Goal: Task Accomplishment & Management: Use online tool/utility

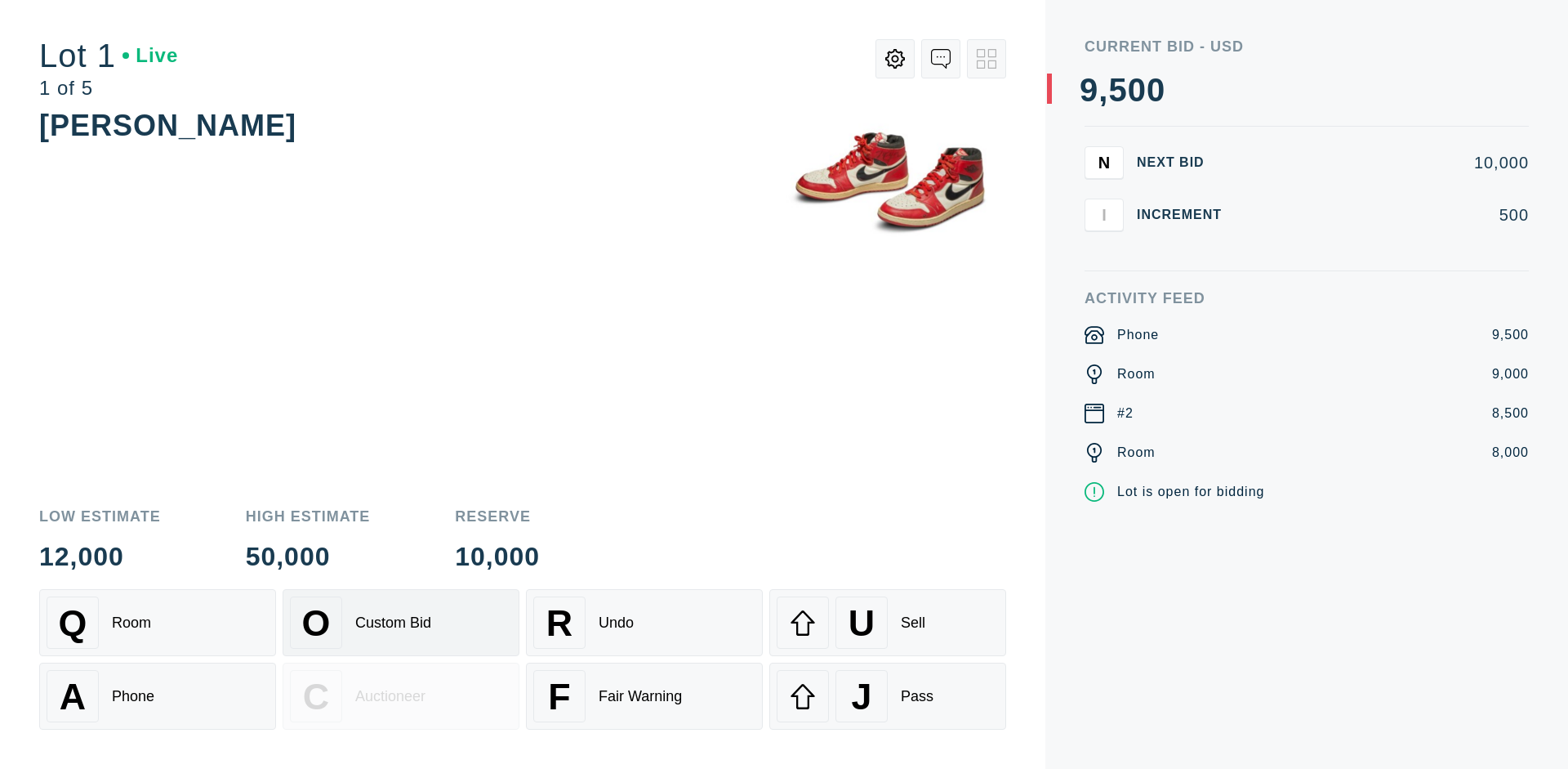
click at [401, 623] on div "Custom Bid" at bounding box center [394, 622] width 76 height 17
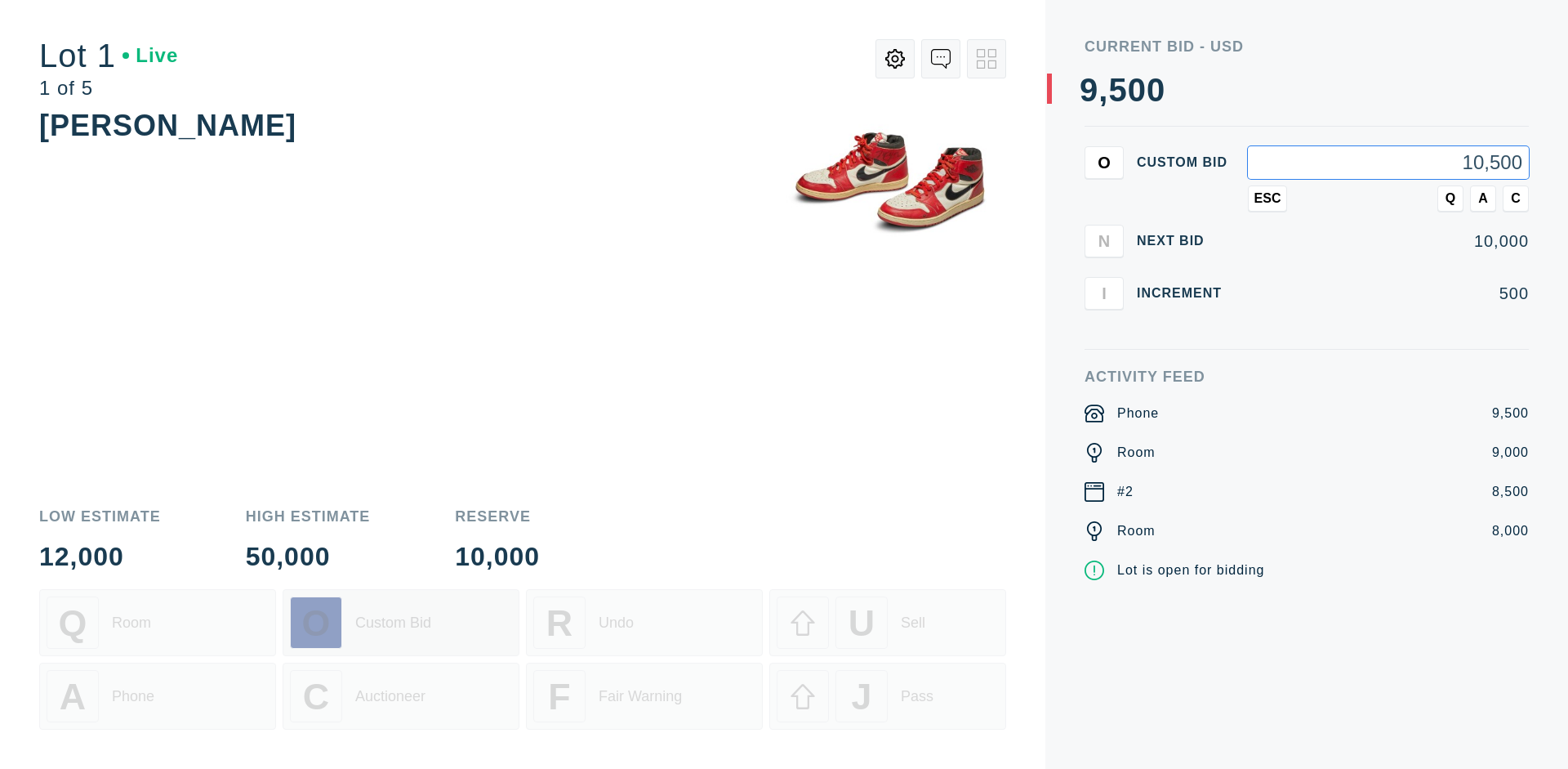
type input "10,500"
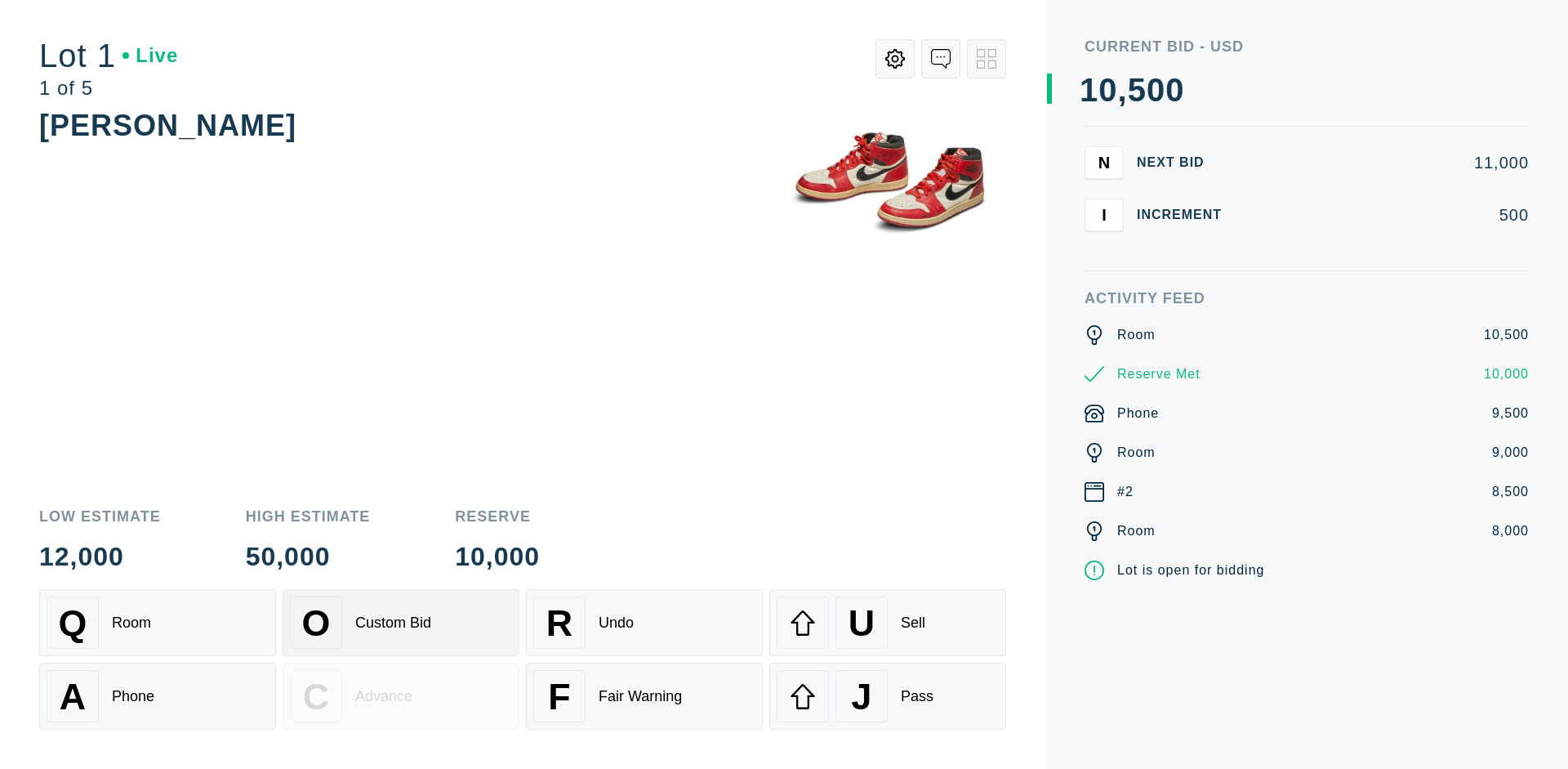
click at [401, 623] on div "Custom Bid" at bounding box center [394, 622] width 76 height 17
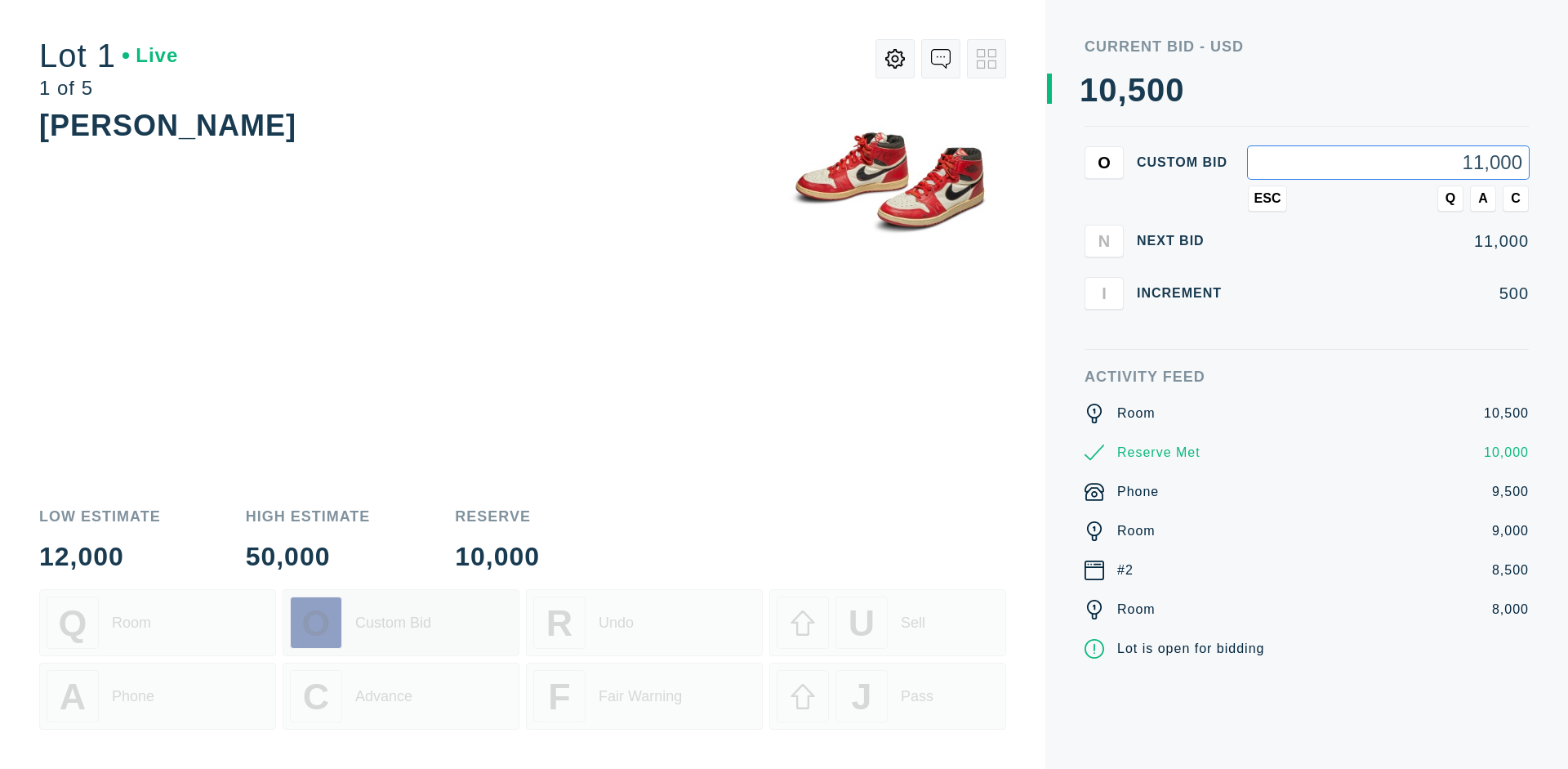
type input "11,000"
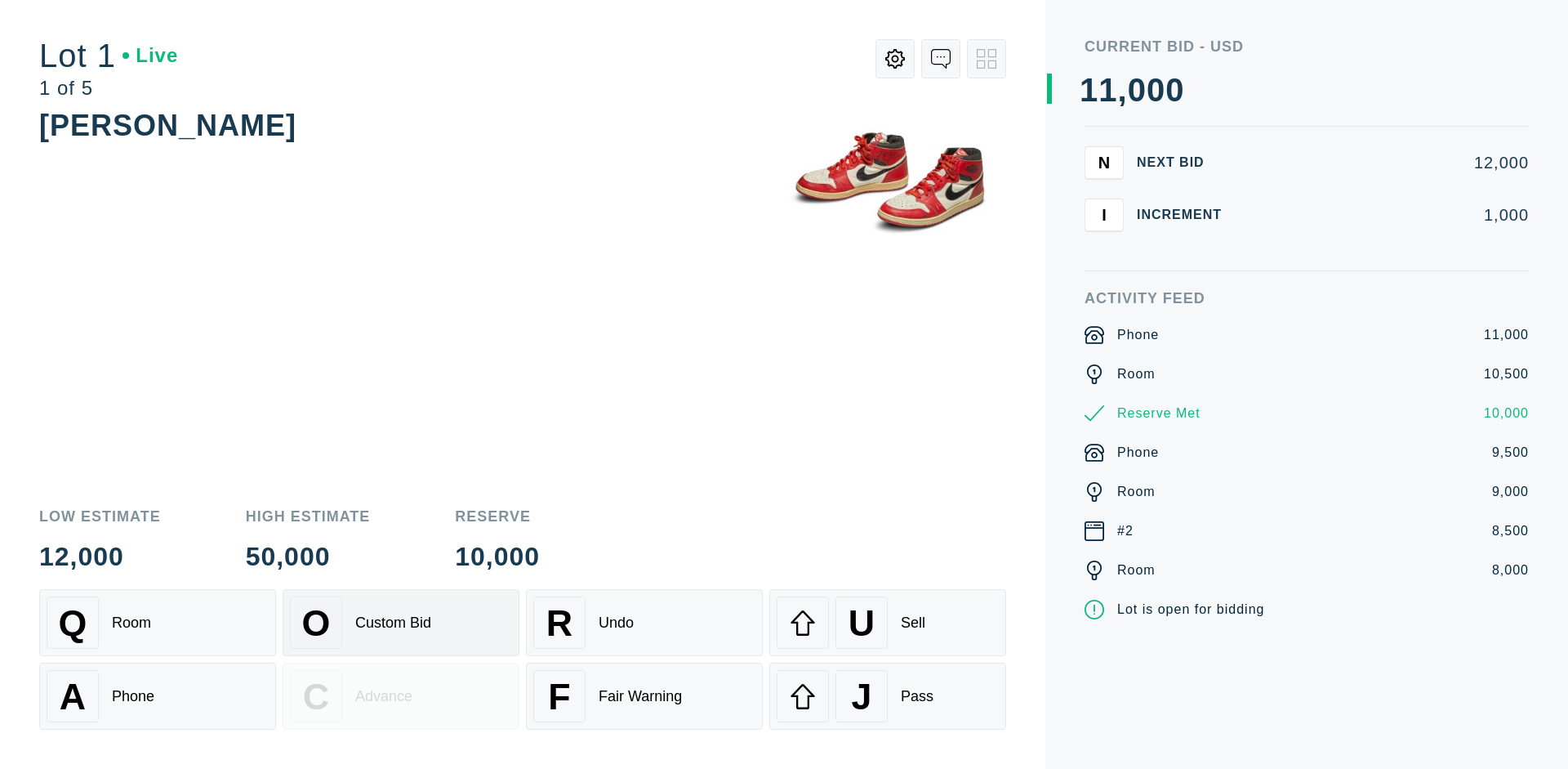
click at [157, 623] on div "Q Room" at bounding box center [157, 622] width 222 height 52
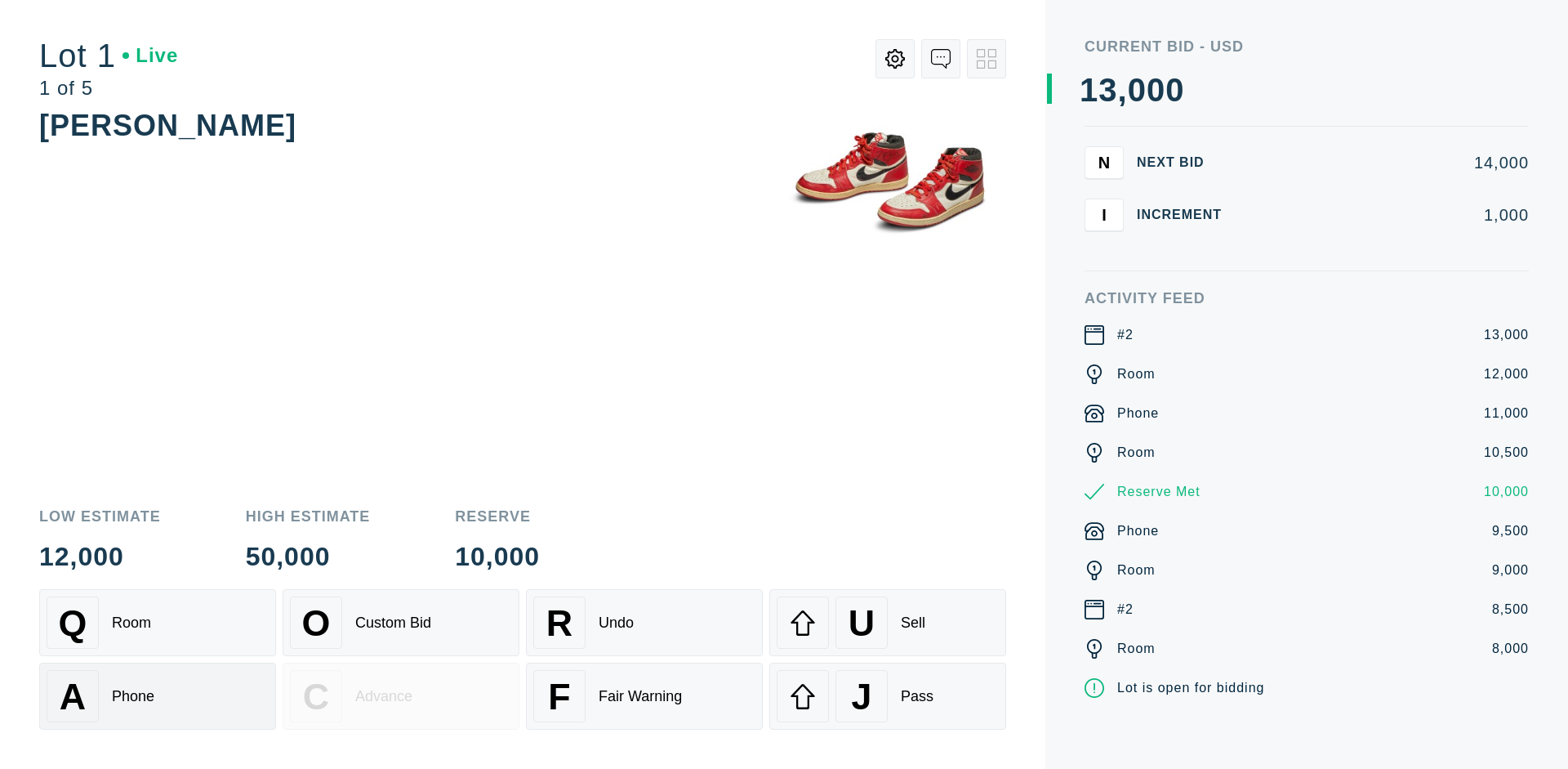
click at [157, 696] on div "A Phone" at bounding box center [157, 696] width 222 height 52
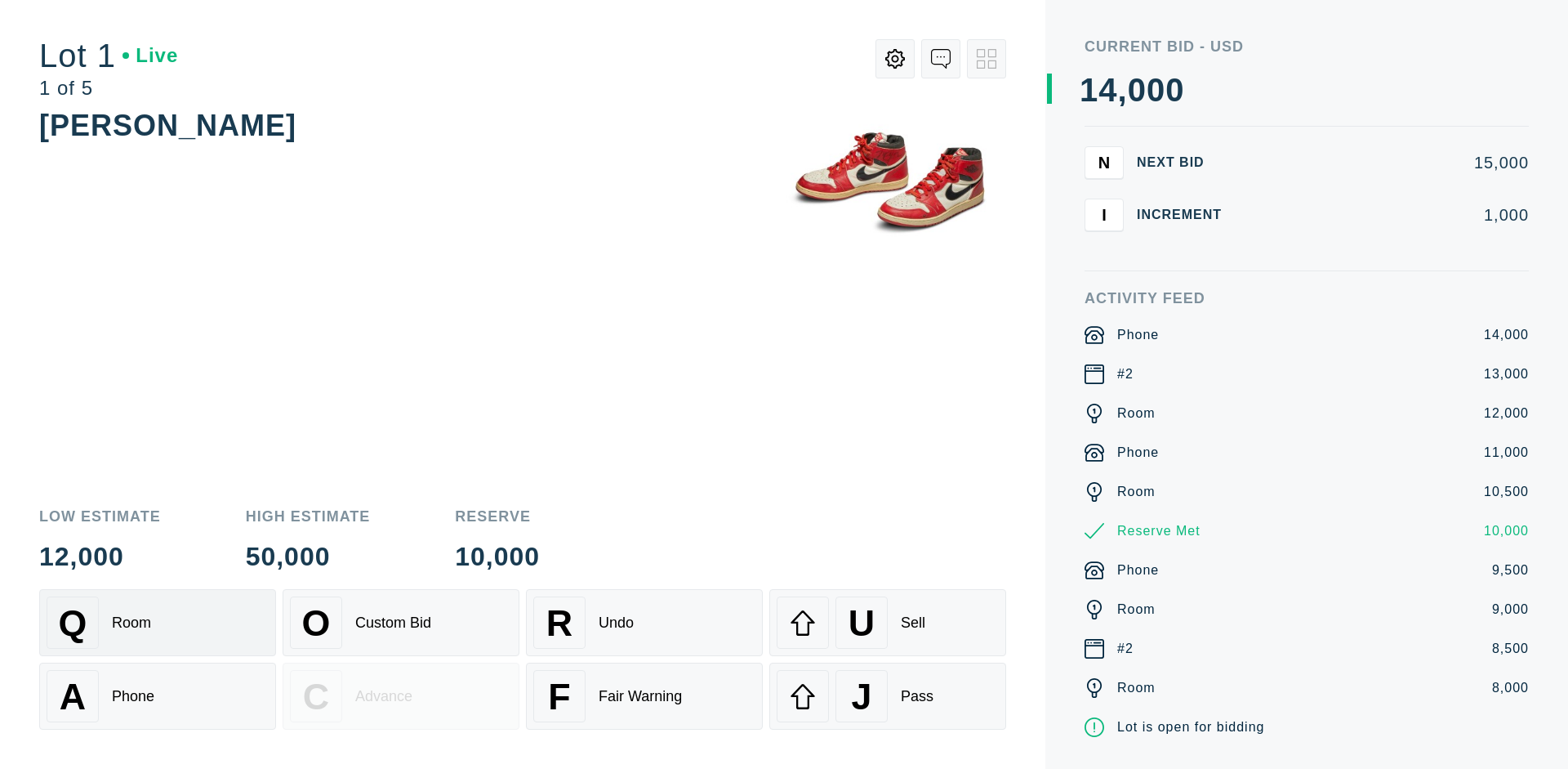
click at [157, 623] on div "Q Room" at bounding box center [157, 622] width 222 height 52
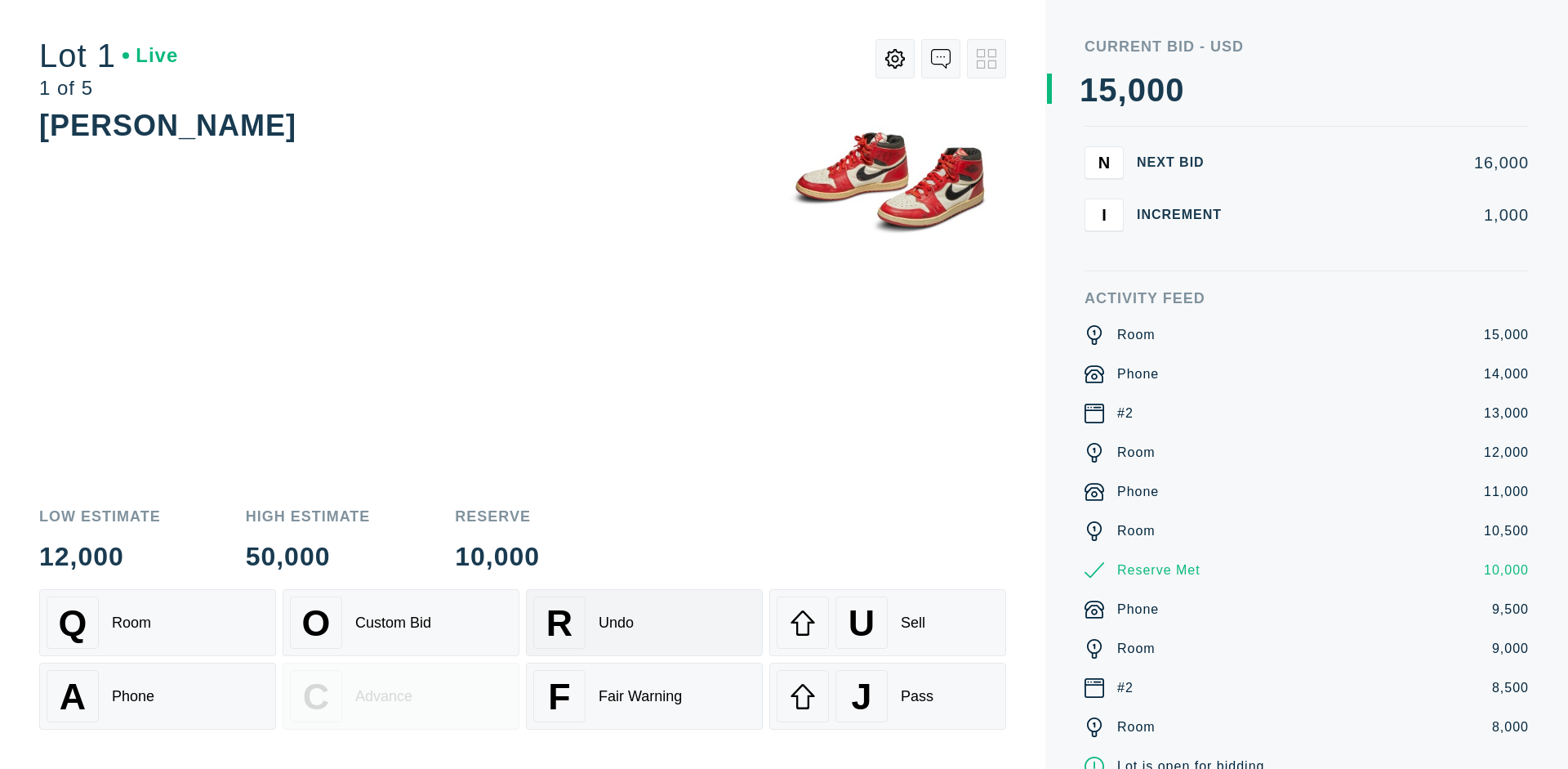
click at [645, 623] on div "R Undo" at bounding box center [644, 622] width 222 height 52
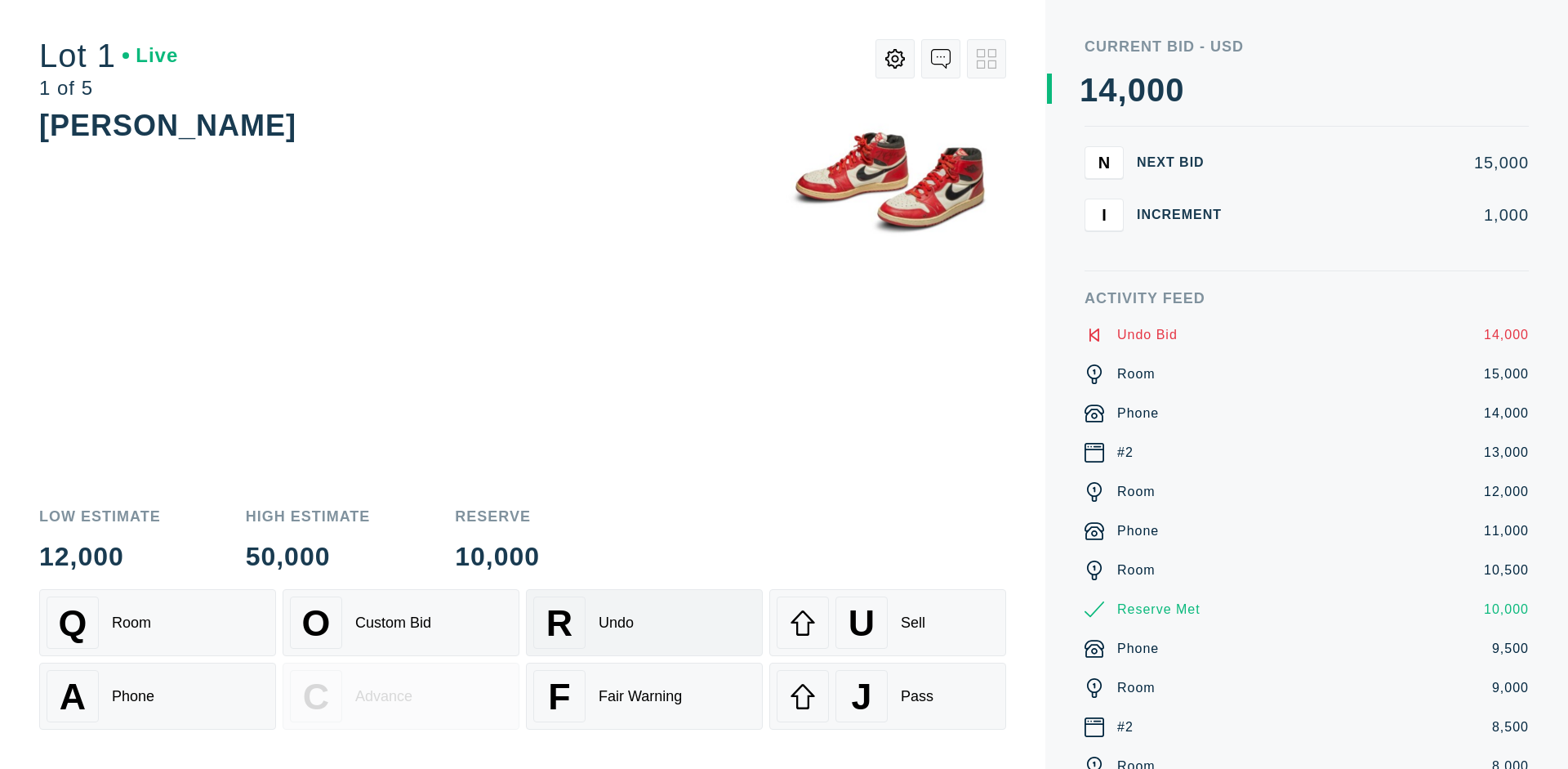
click at [157, 623] on div "Q Room" at bounding box center [157, 622] width 222 height 52
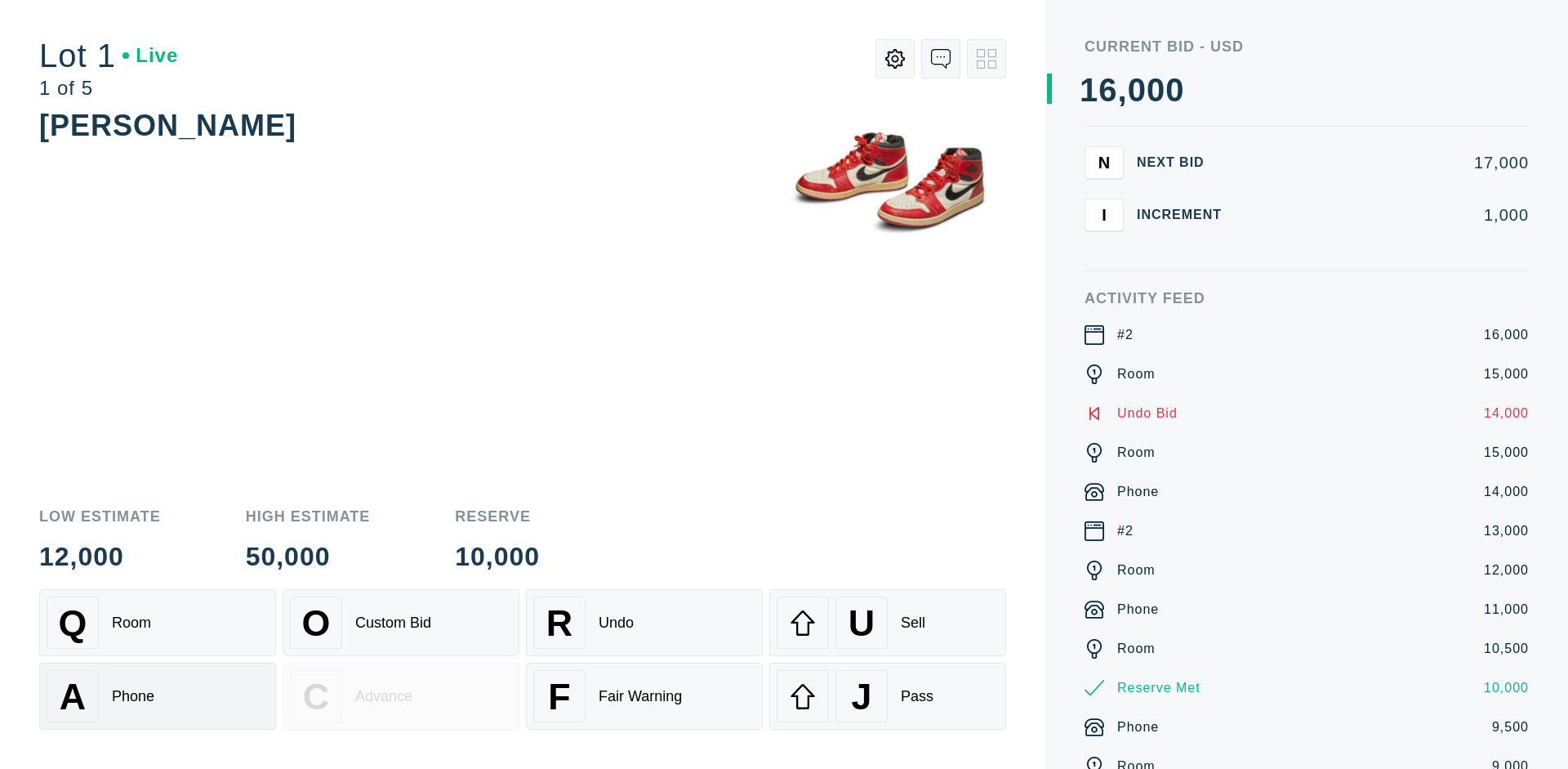
click at [157, 696] on div "A Phone" at bounding box center [157, 696] width 222 height 52
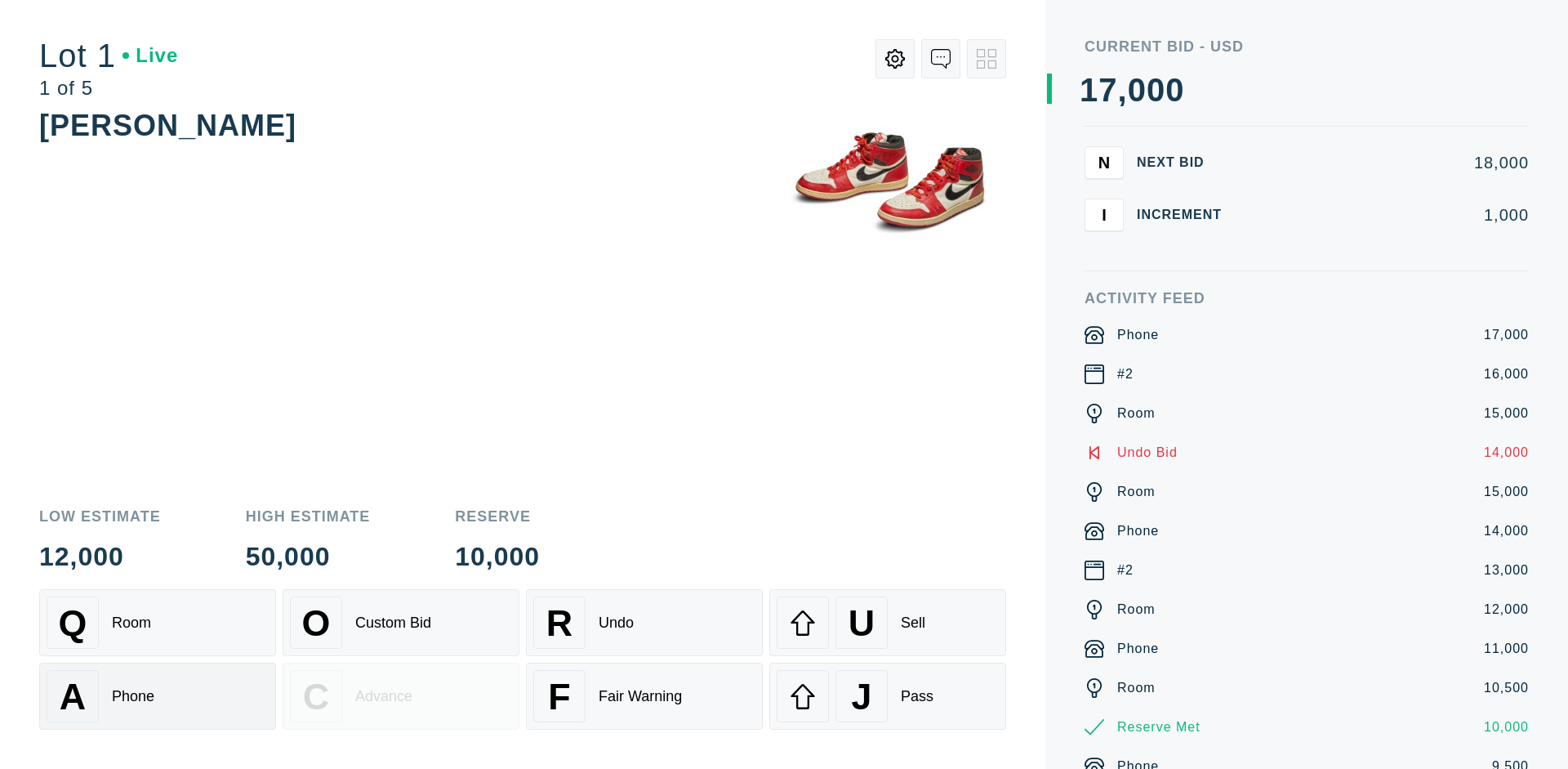
click at [157, 623] on div "Q Room" at bounding box center [157, 622] width 222 height 52
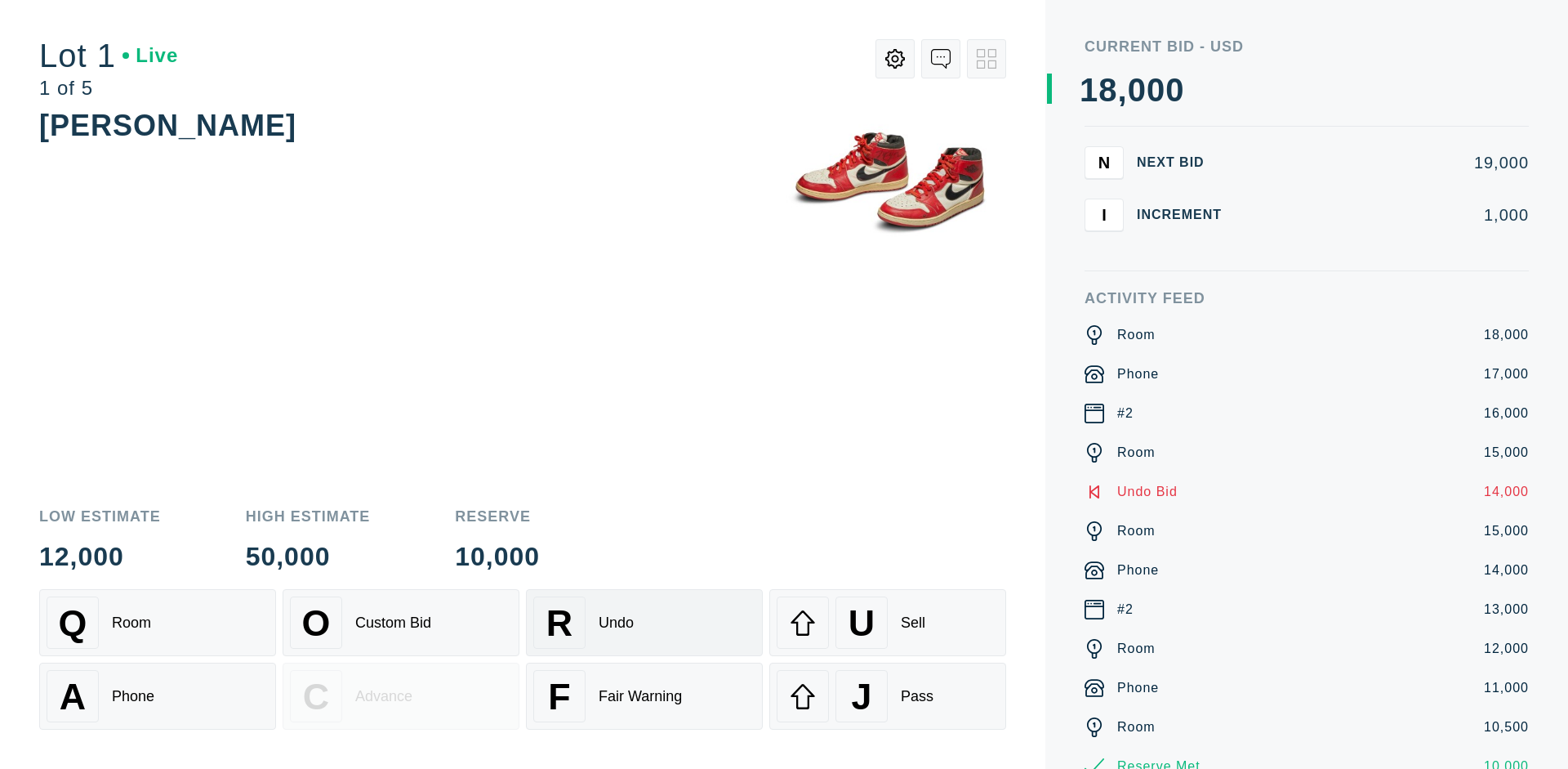
click at [645, 623] on div "R Undo" at bounding box center [644, 622] width 222 height 52
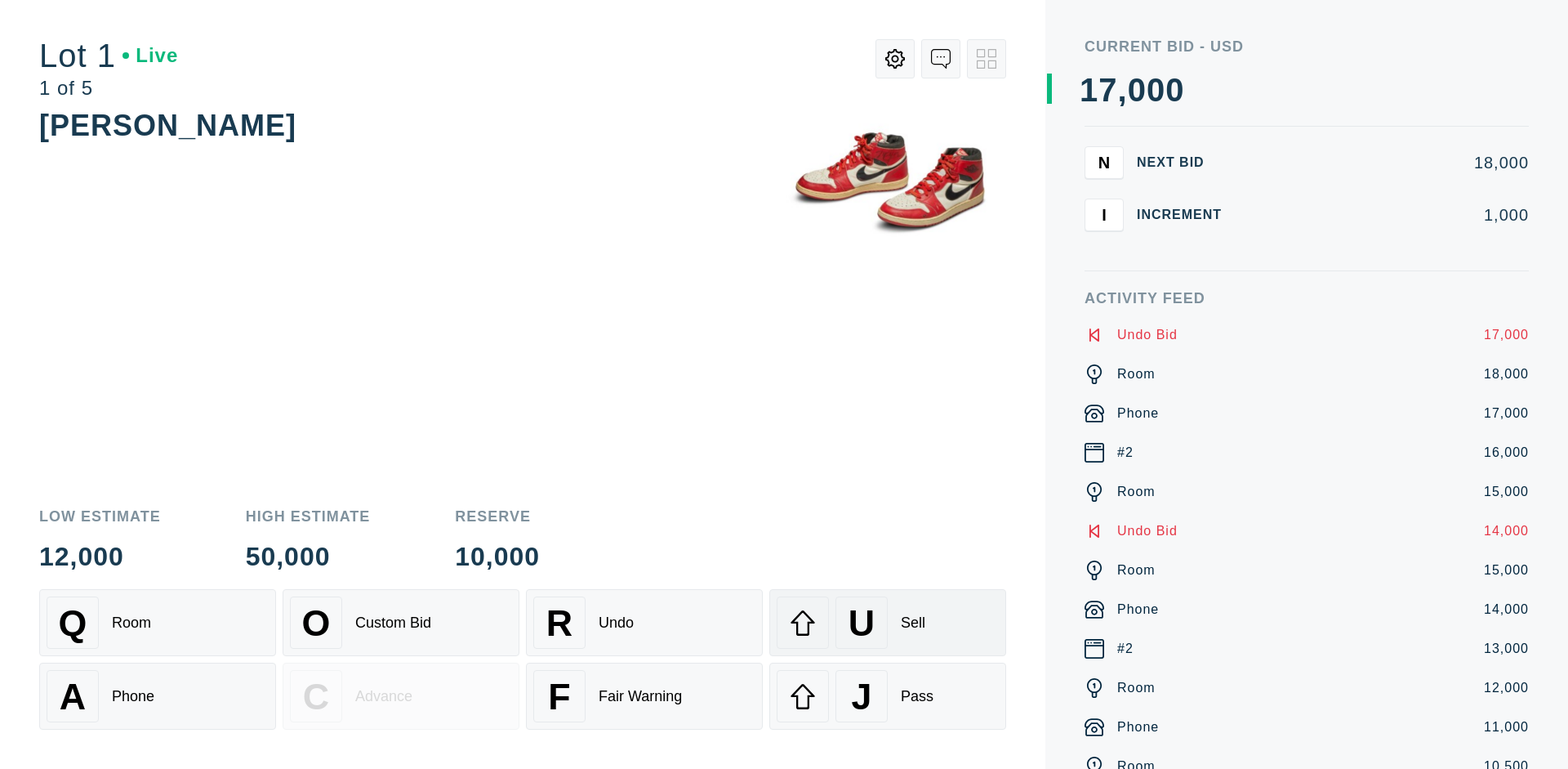
click at [888, 623] on div "U Sell" at bounding box center [887, 622] width 222 height 52
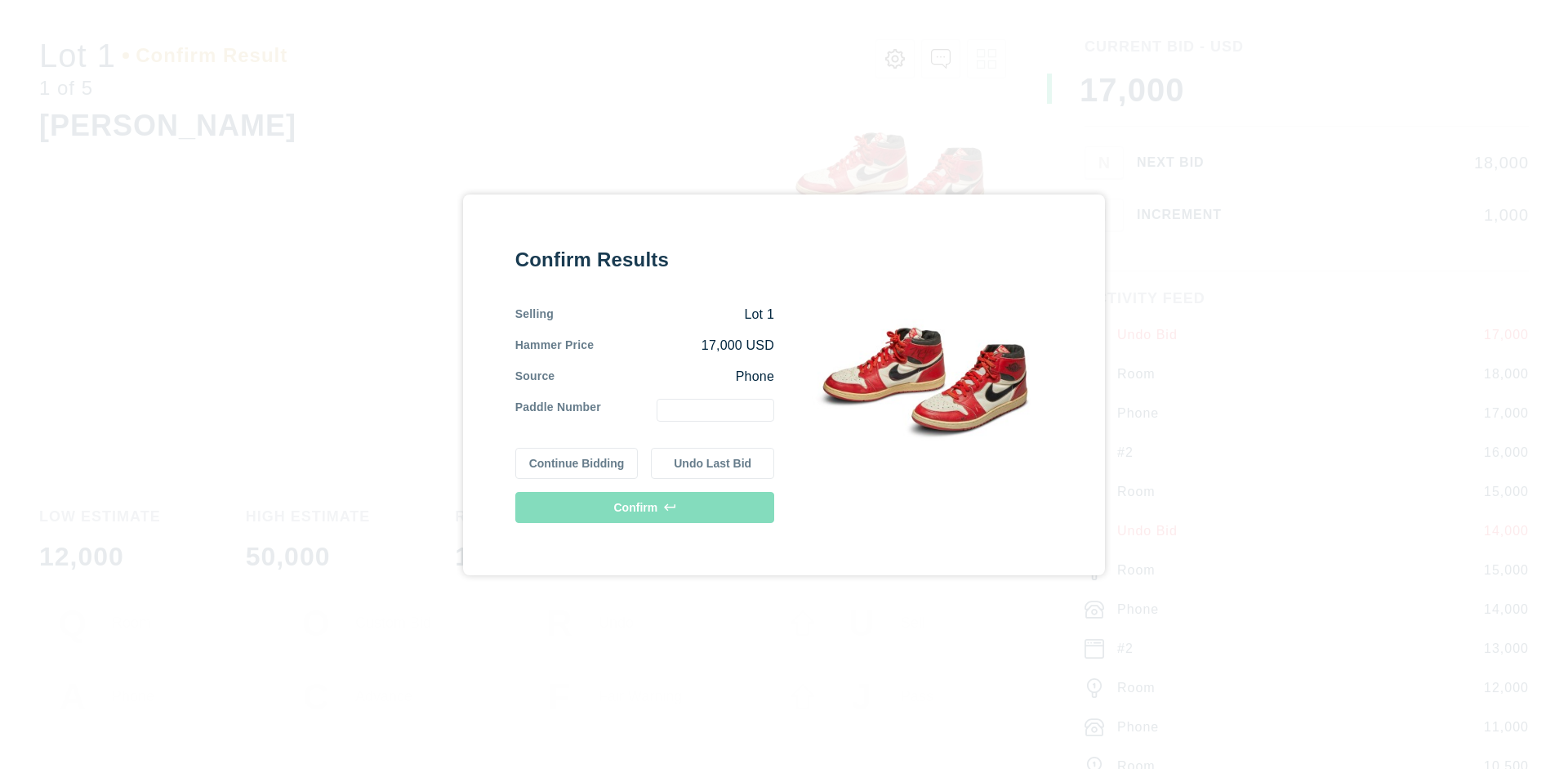
click at [577, 463] on button "Continue Bidding" at bounding box center [577, 463] width 123 height 31
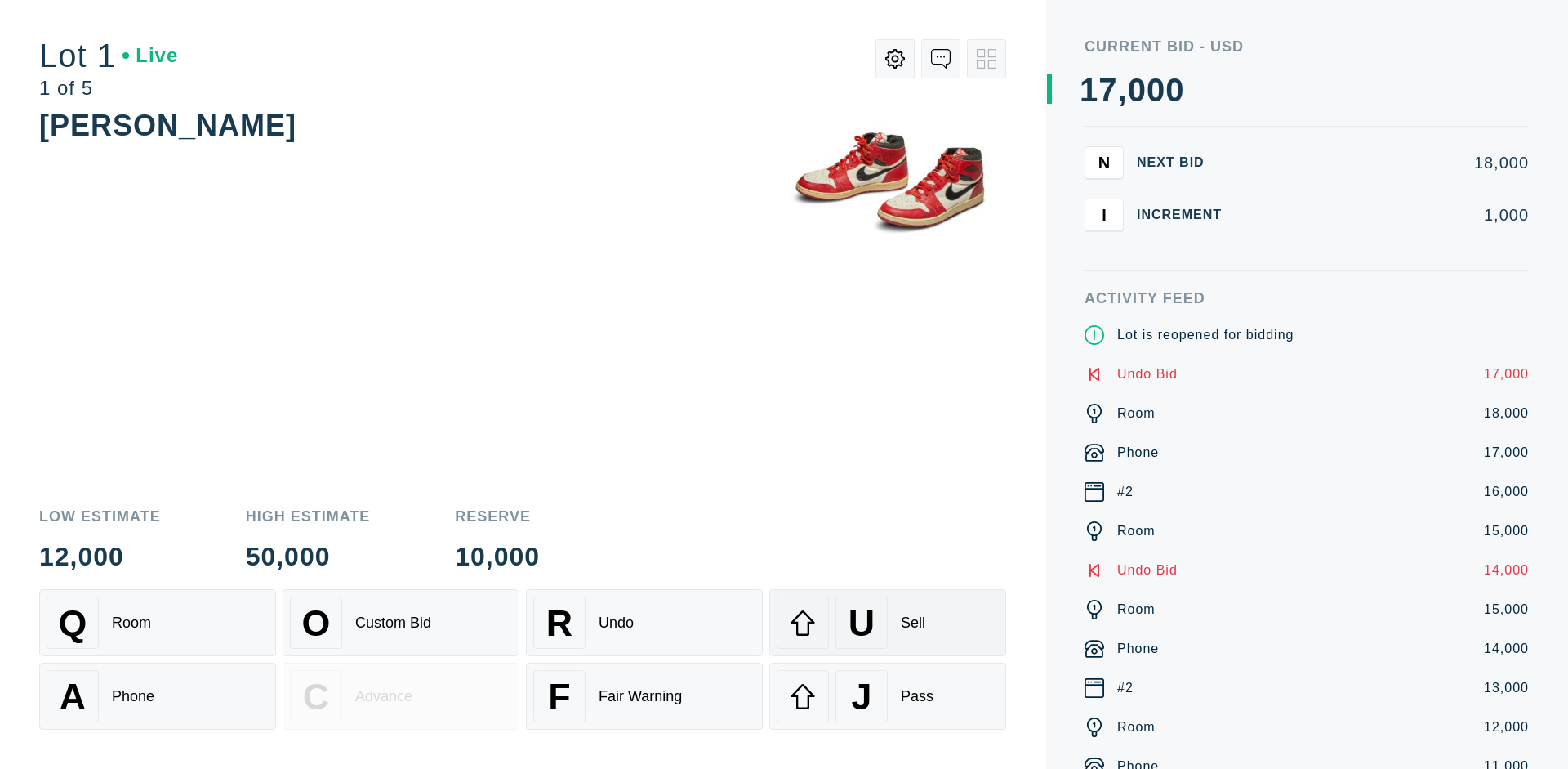
click at [888, 623] on div "U Sell" at bounding box center [887, 622] width 222 height 52
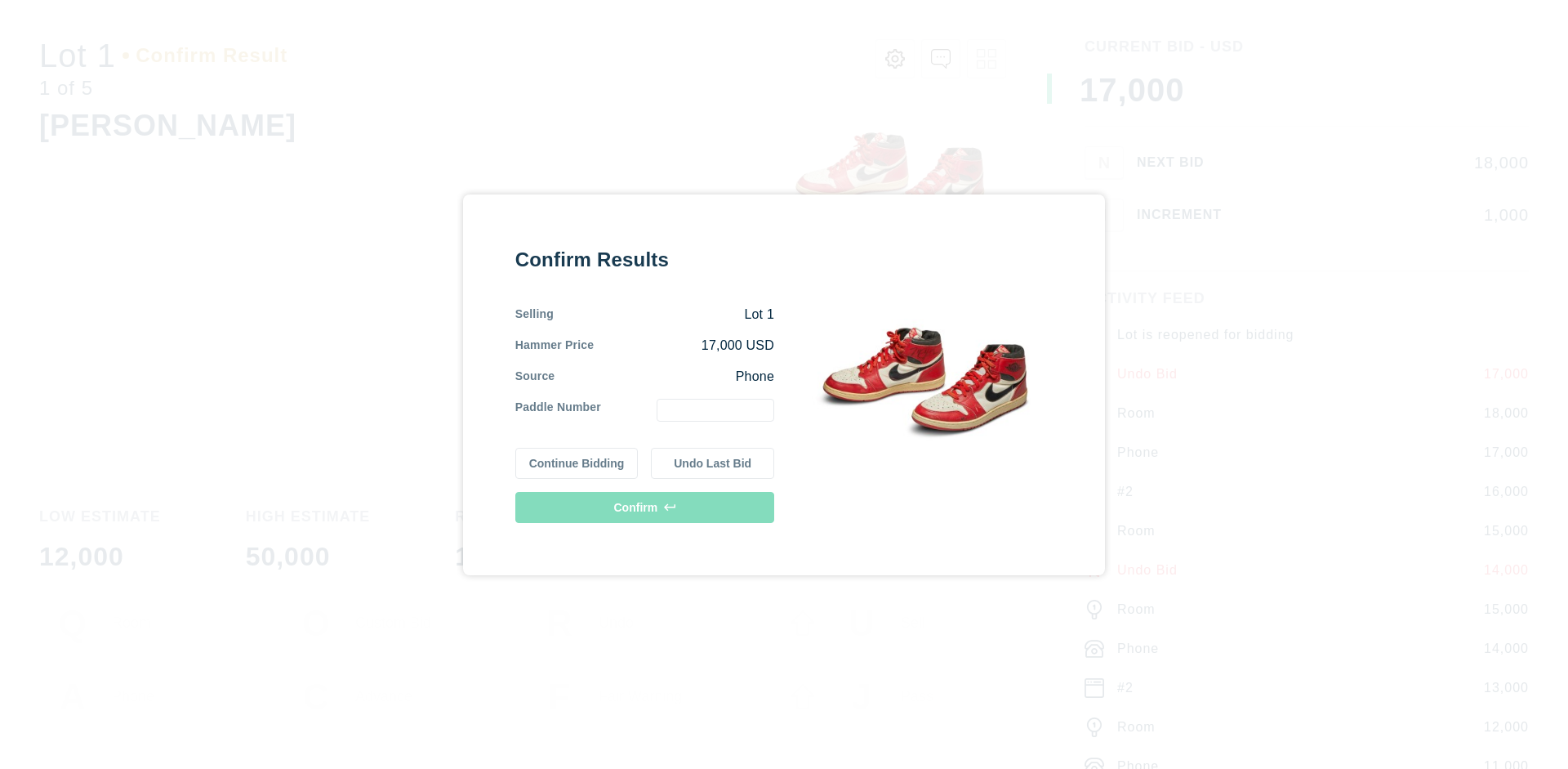
click at [713, 463] on button "Undo Last Bid" at bounding box center [712, 463] width 123 height 31
click at [577, 460] on button "Continue Bidding" at bounding box center [577, 460] width 123 height 31
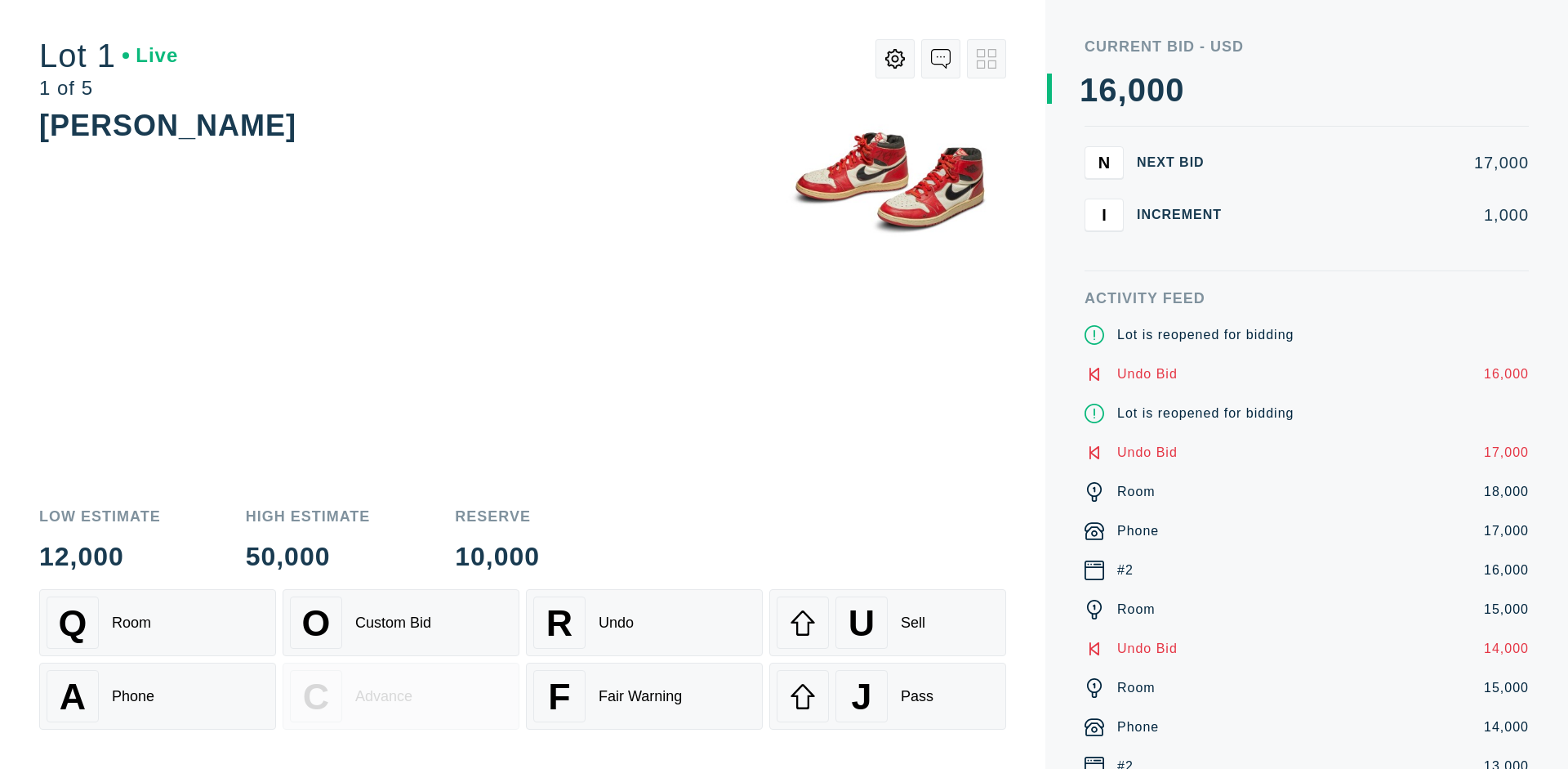
click at [888, 696] on div "J Pass" at bounding box center [887, 696] width 222 height 52
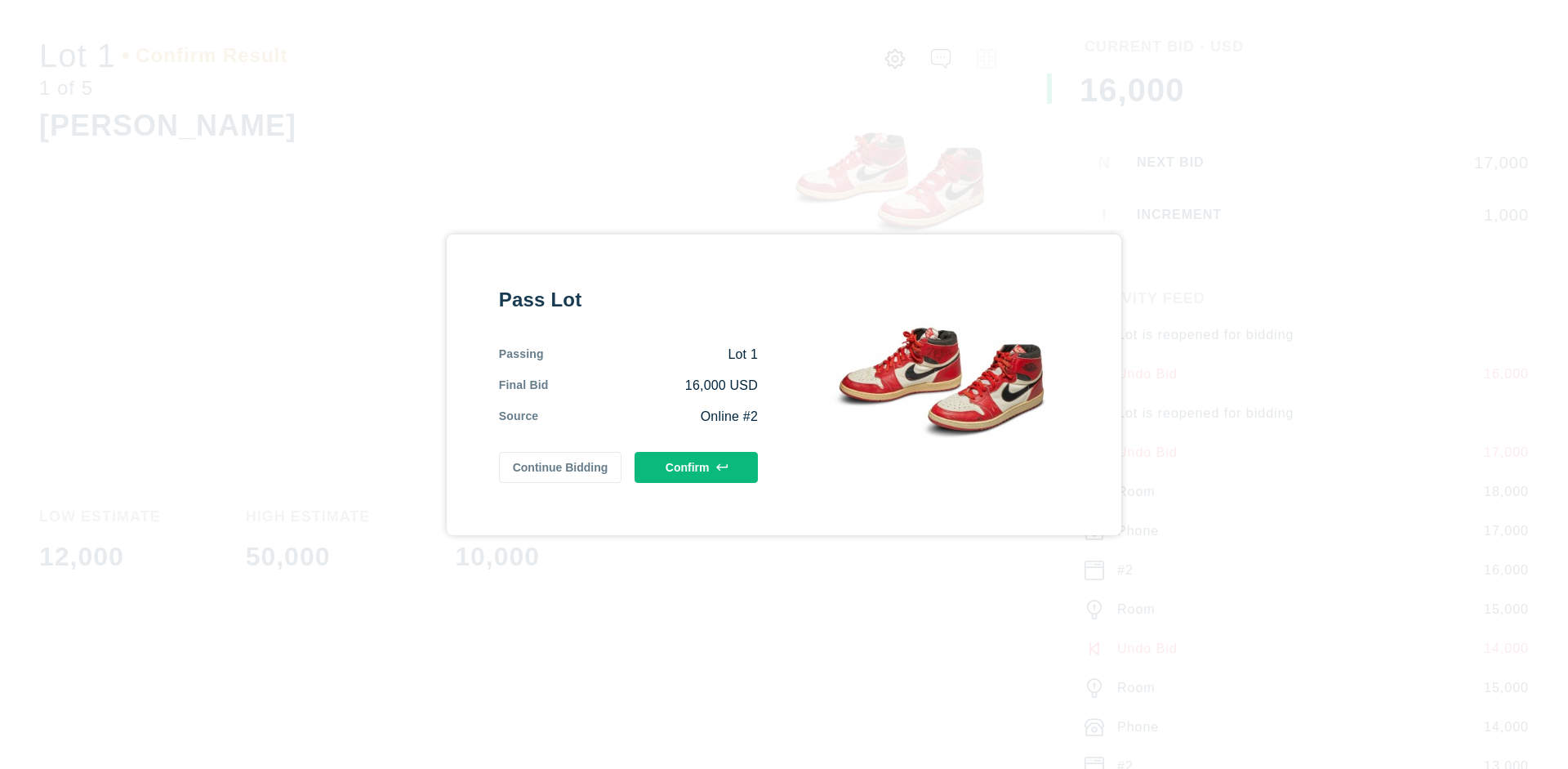
click at [697, 466] on button "Confirm" at bounding box center [695, 467] width 123 height 31
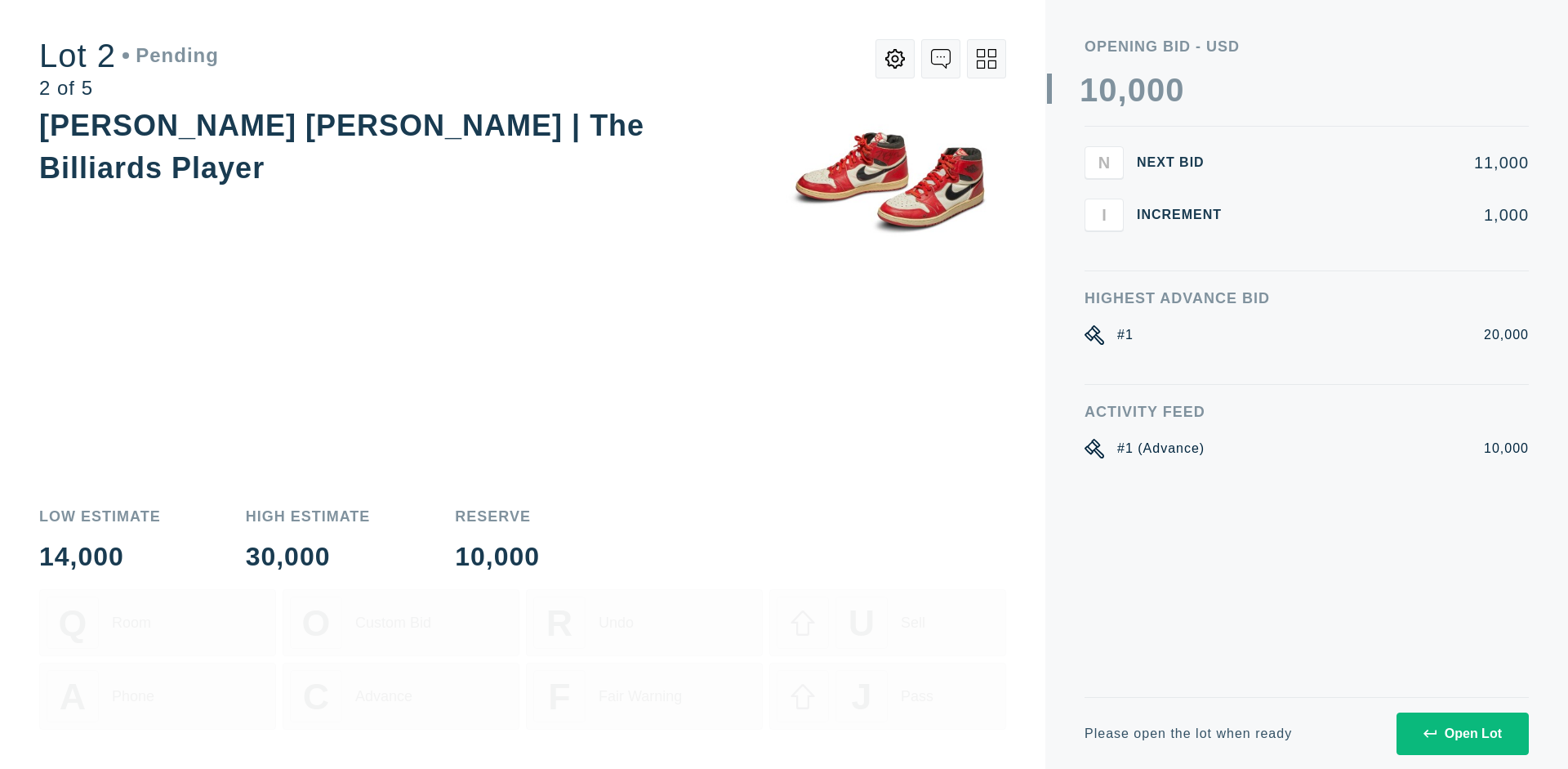
click at [1462, 733] on div "Open Lot" at bounding box center [1462, 734] width 79 height 15
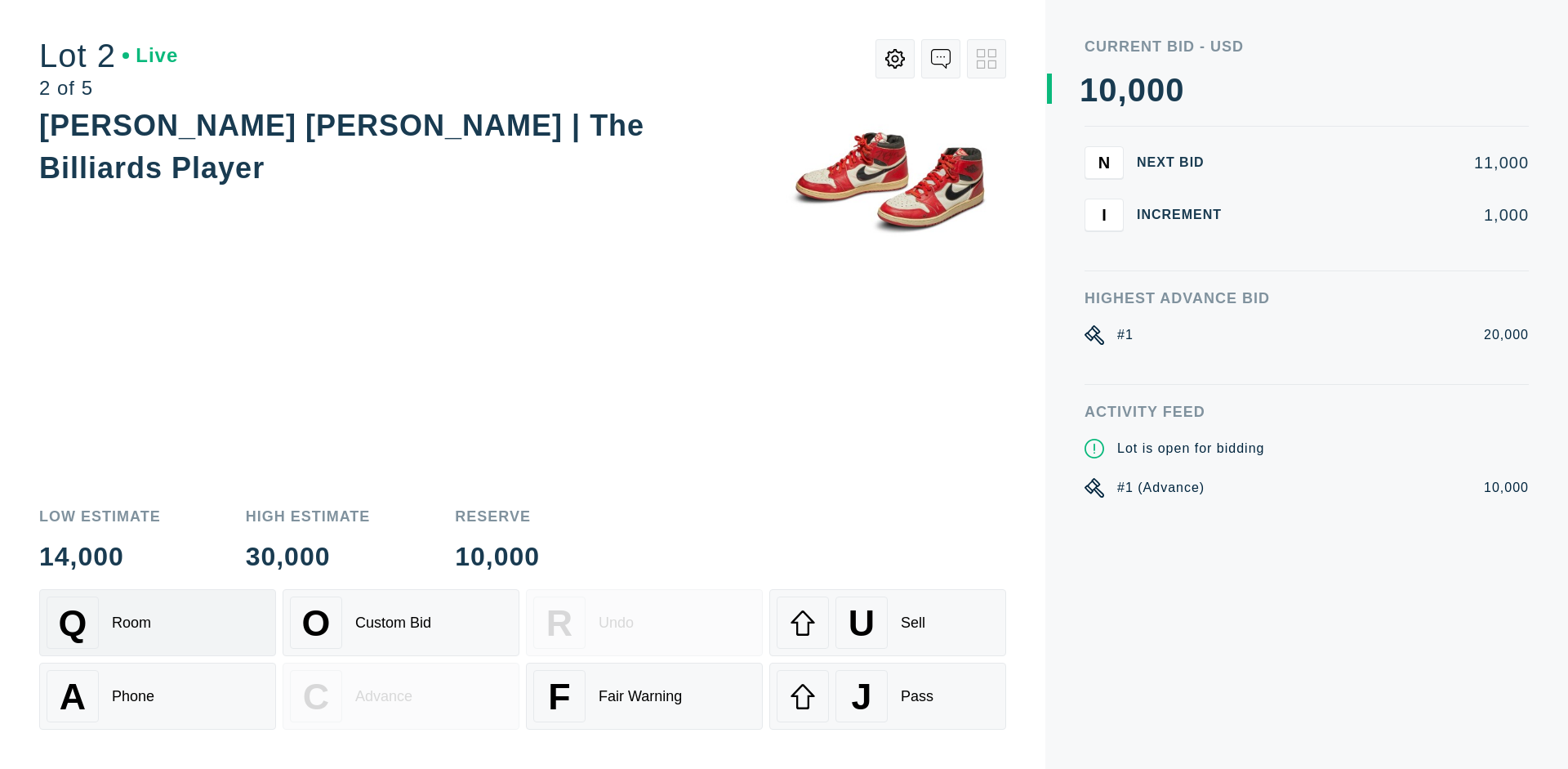
click at [157, 623] on div "Q Room" at bounding box center [157, 622] width 222 height 52
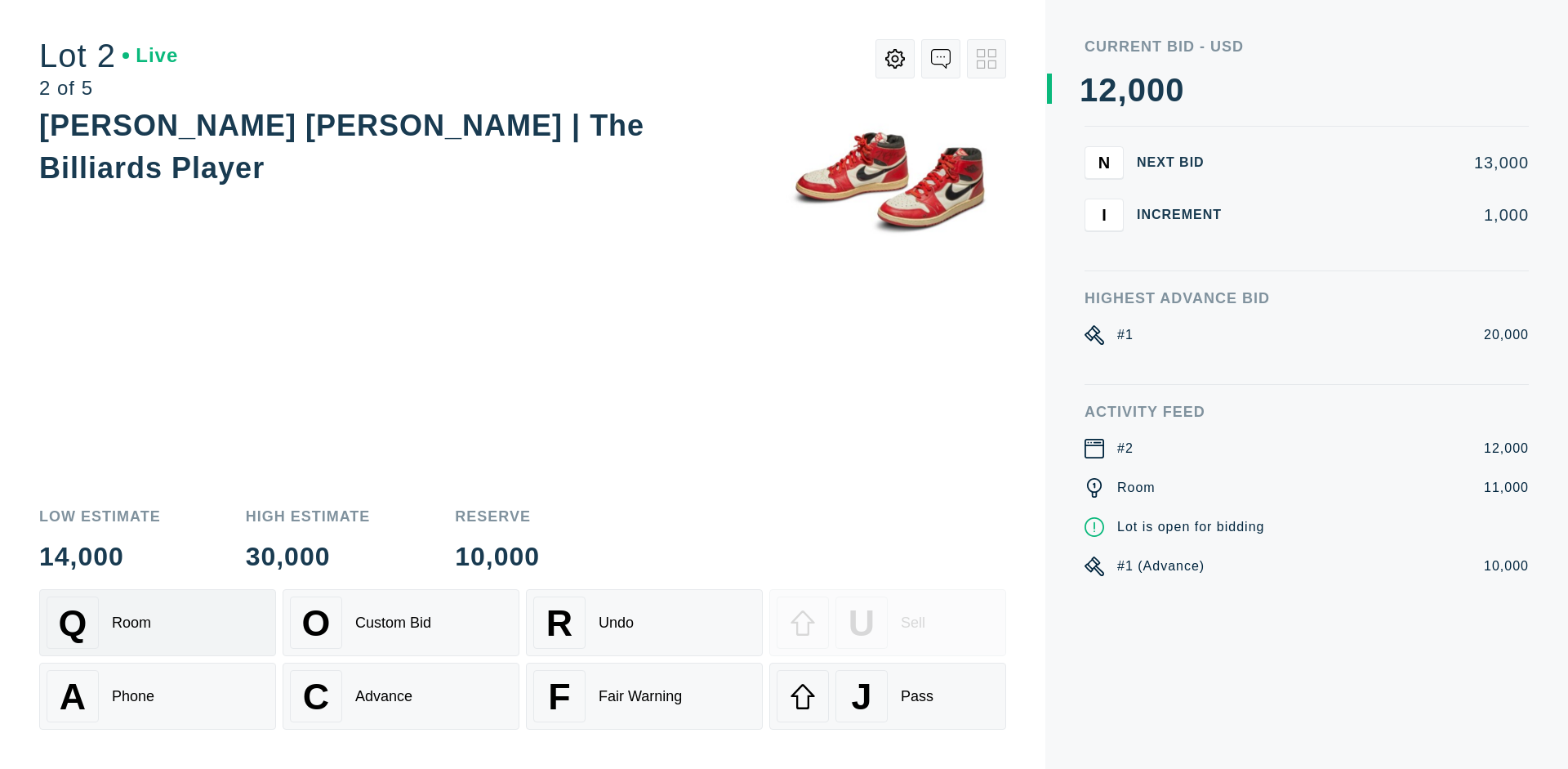
click at [401, 696] on div "Advance" at bounding box center [384, 696] width 57 height 17
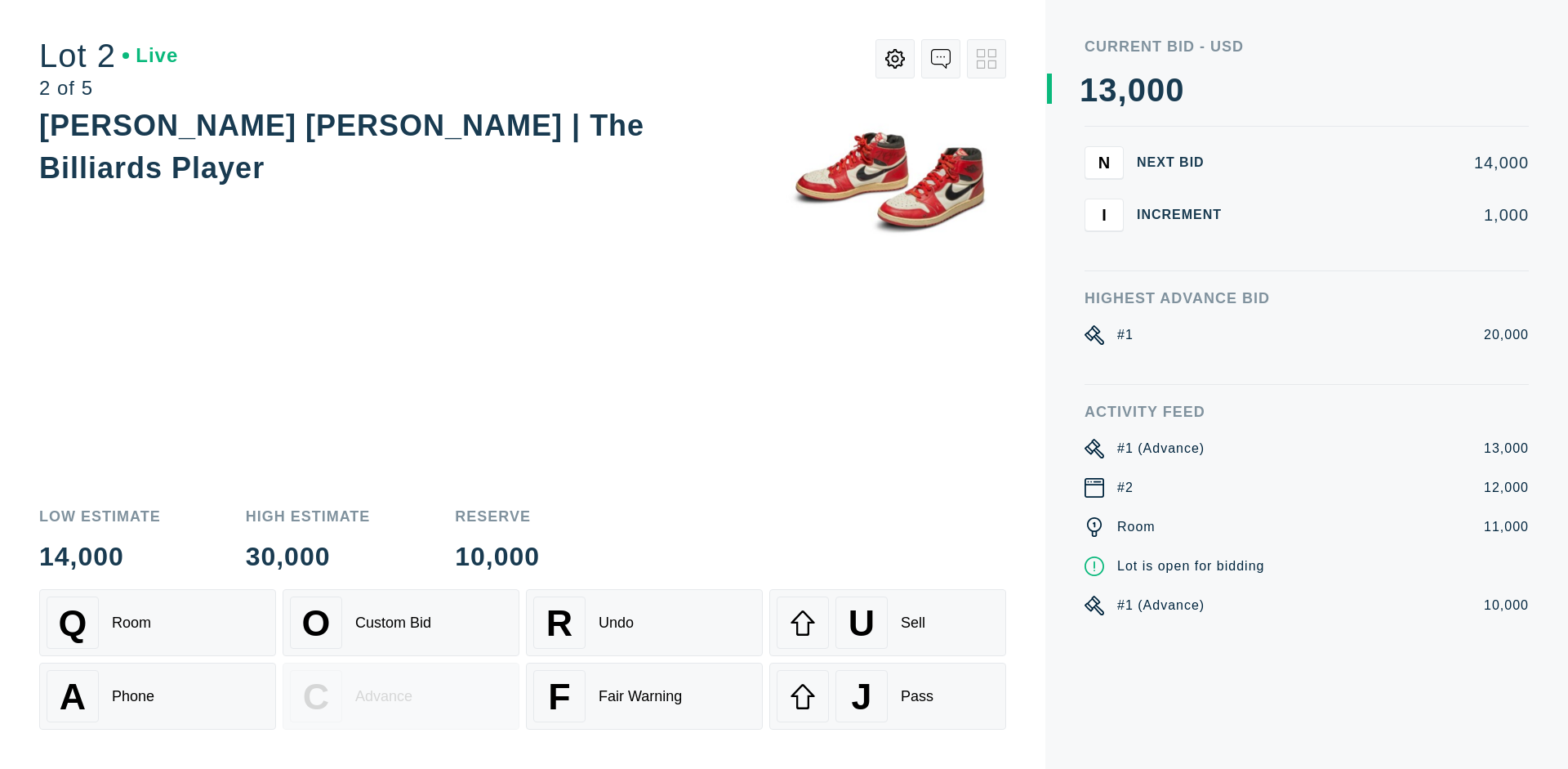
click at [888, 623] on div "U Sell" at bounding box center [887, 622] width 222 height 52
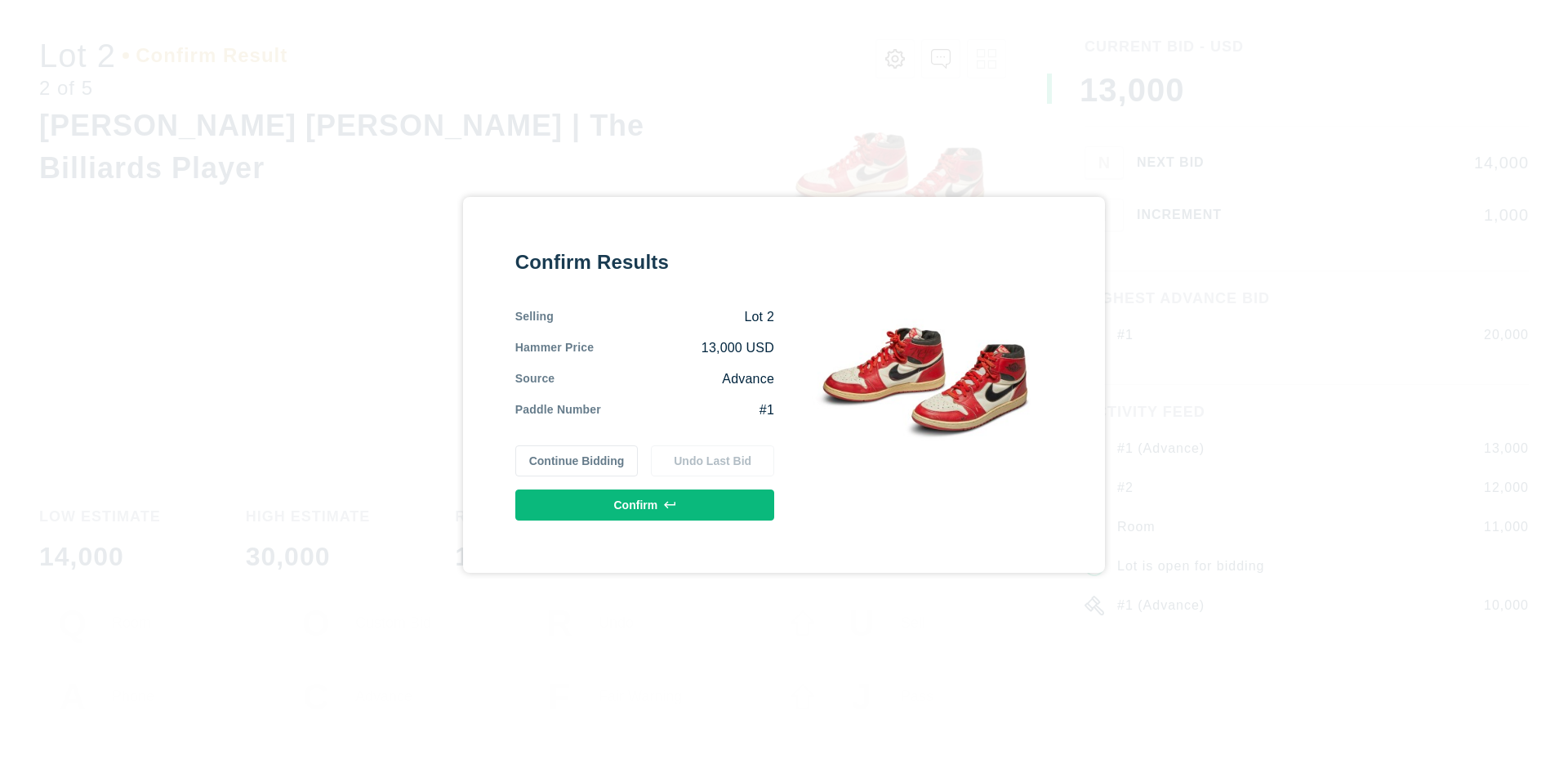
click at [645, 504] on button "Confirm" at bounding box center [645, 504] width 259 height 31
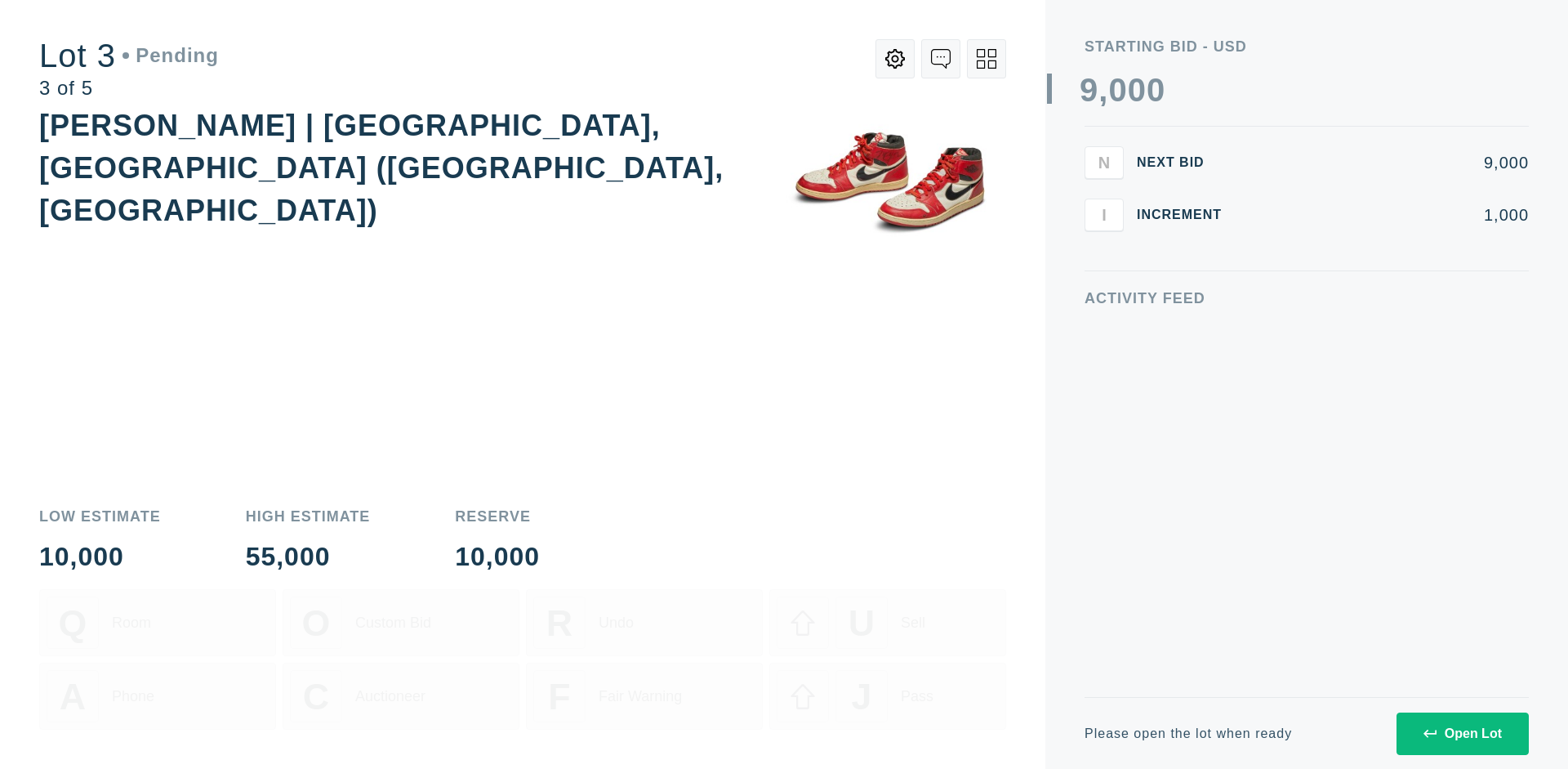
click at [1462, 733] on div "Open Lot" at bounding box center [1462, 734] width 79 height 15
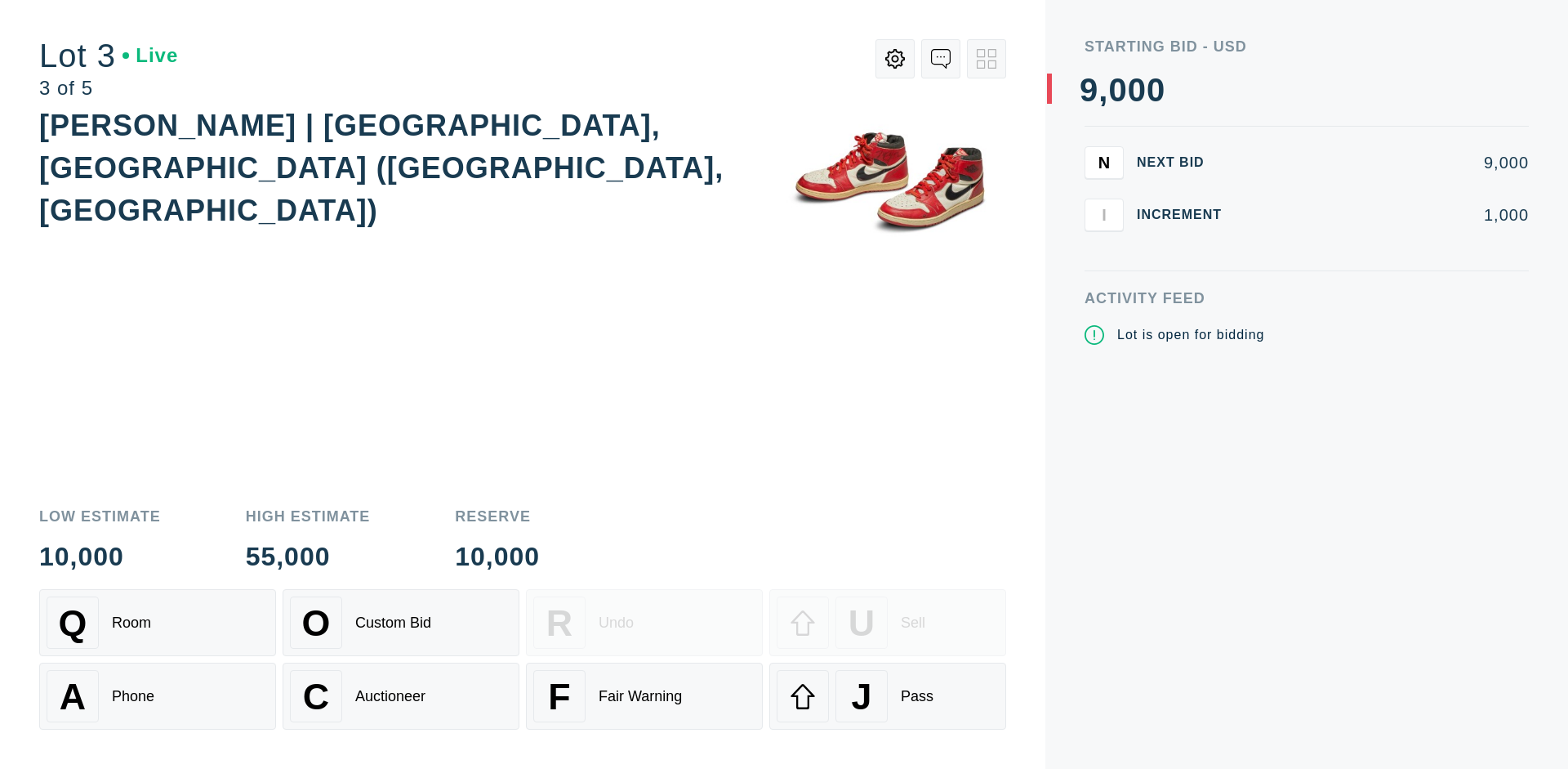
click at [888, 696] on div "J Pass" at bounding box center [887, 696] width 222 height 52
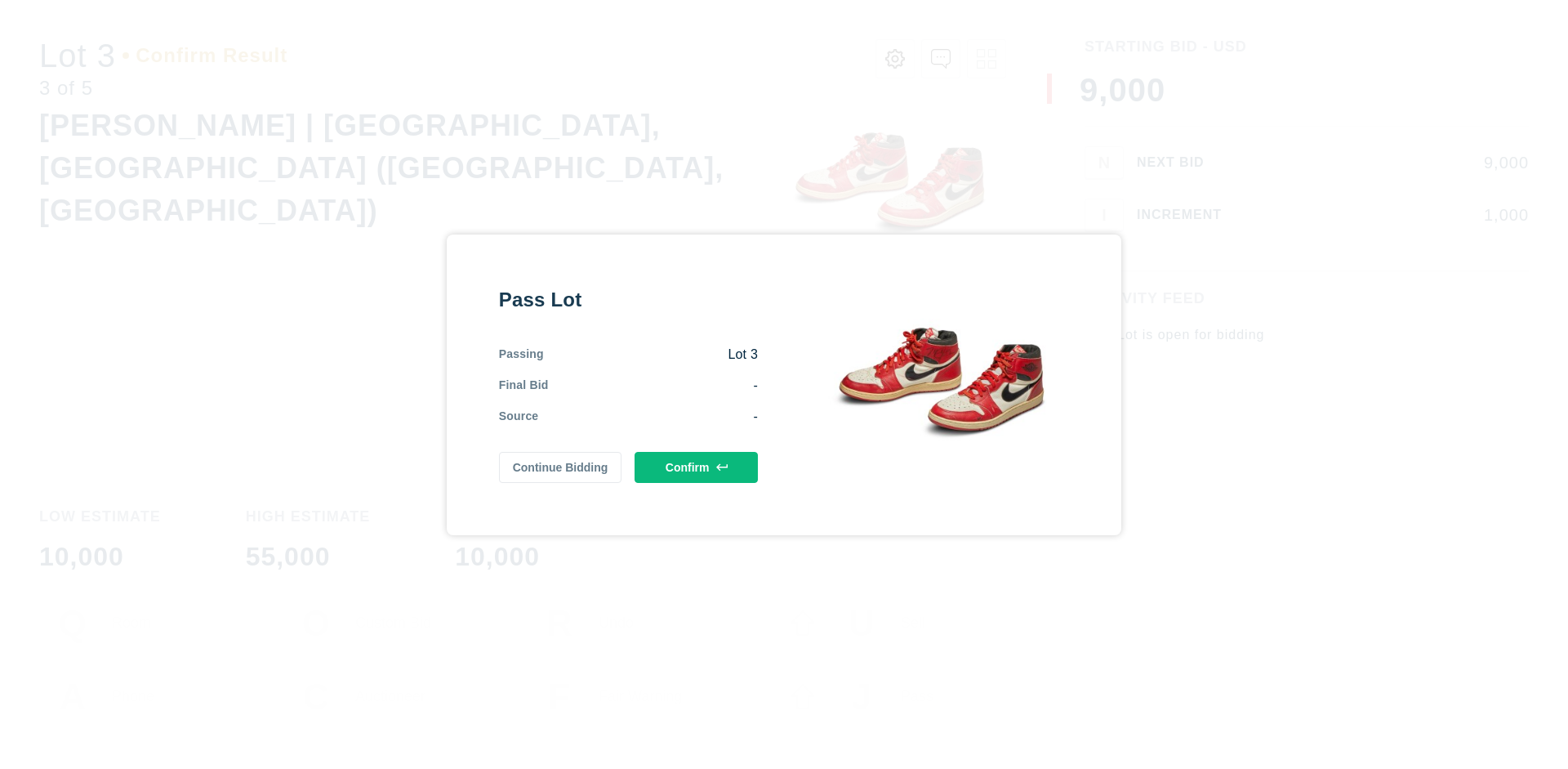
click at [697, 466] on button "Confirm" at bounding box center [695, 467] width 123 height 31
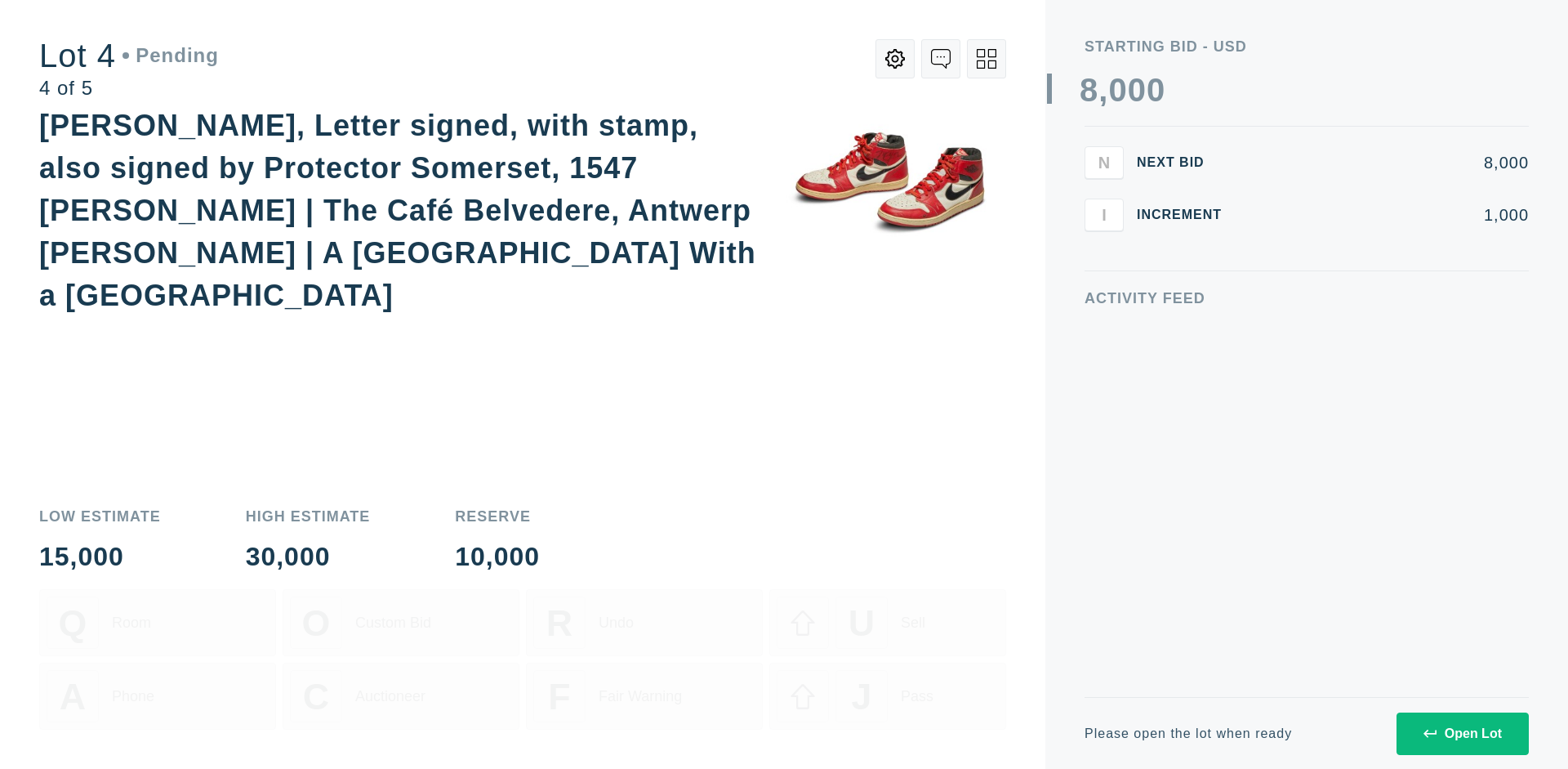
click at [1462, 733] on div "Open Lot" at bounding box center [1462, 734] width 79 height 15
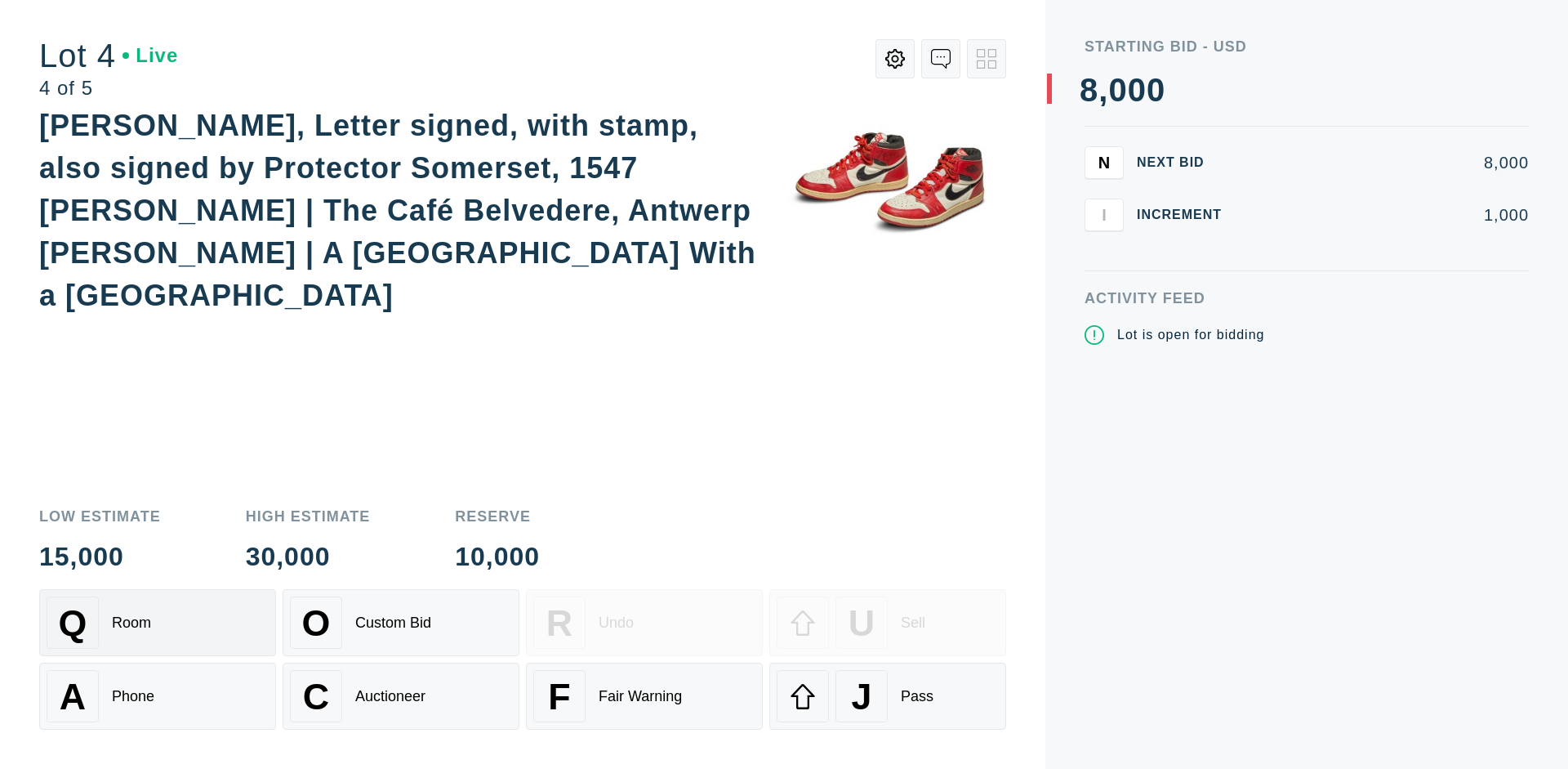
click at [157, 623] on div "Q Room" at bounding box center [157, 622] width 222 height 52
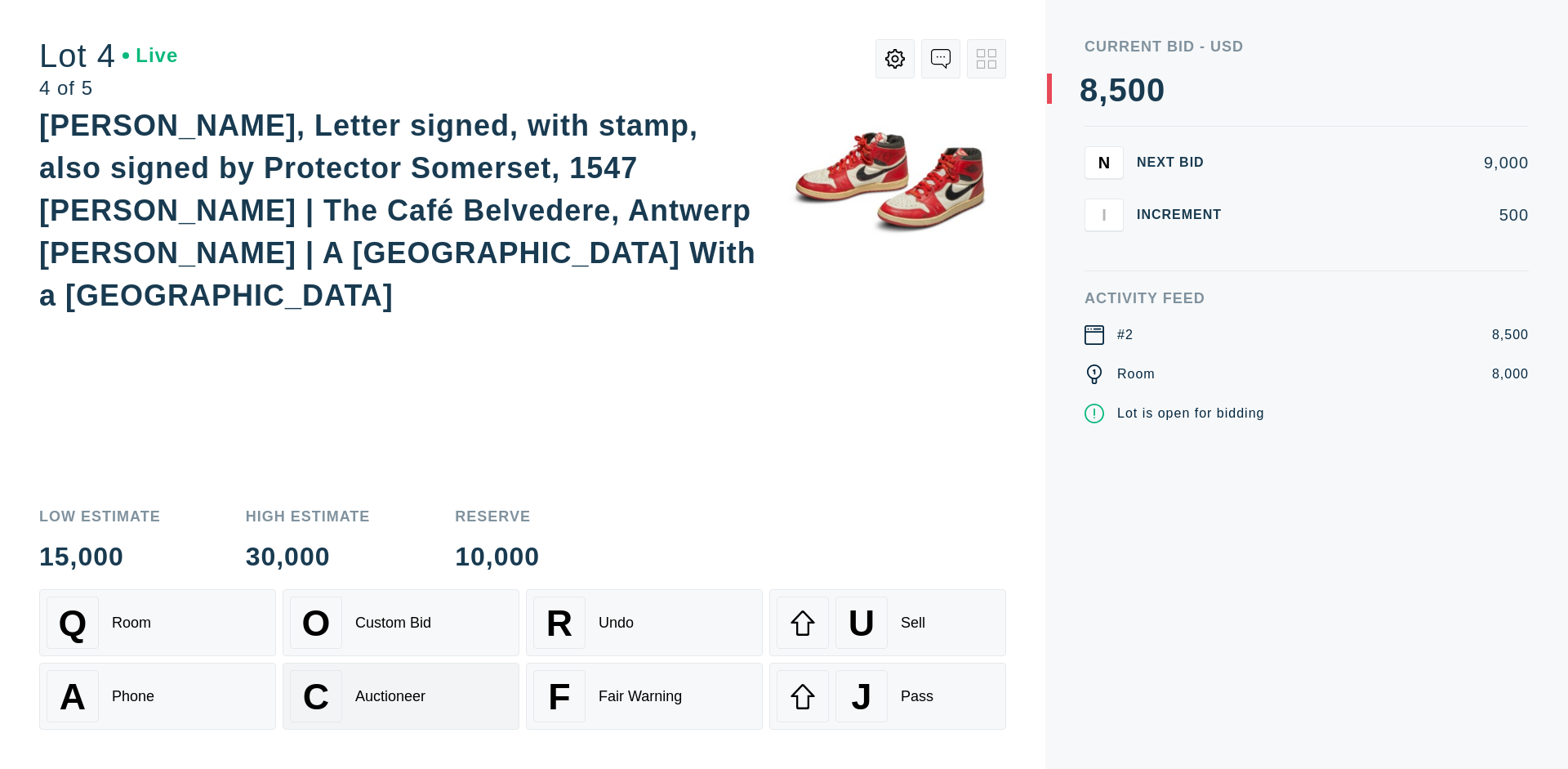
click at [401, 696] on div "Auctioneer" at bounding box center [390, 696] width 70 height 17
click at [888, 696] on div "J Pass" at bounding box center [887, 696] width 222 height 52
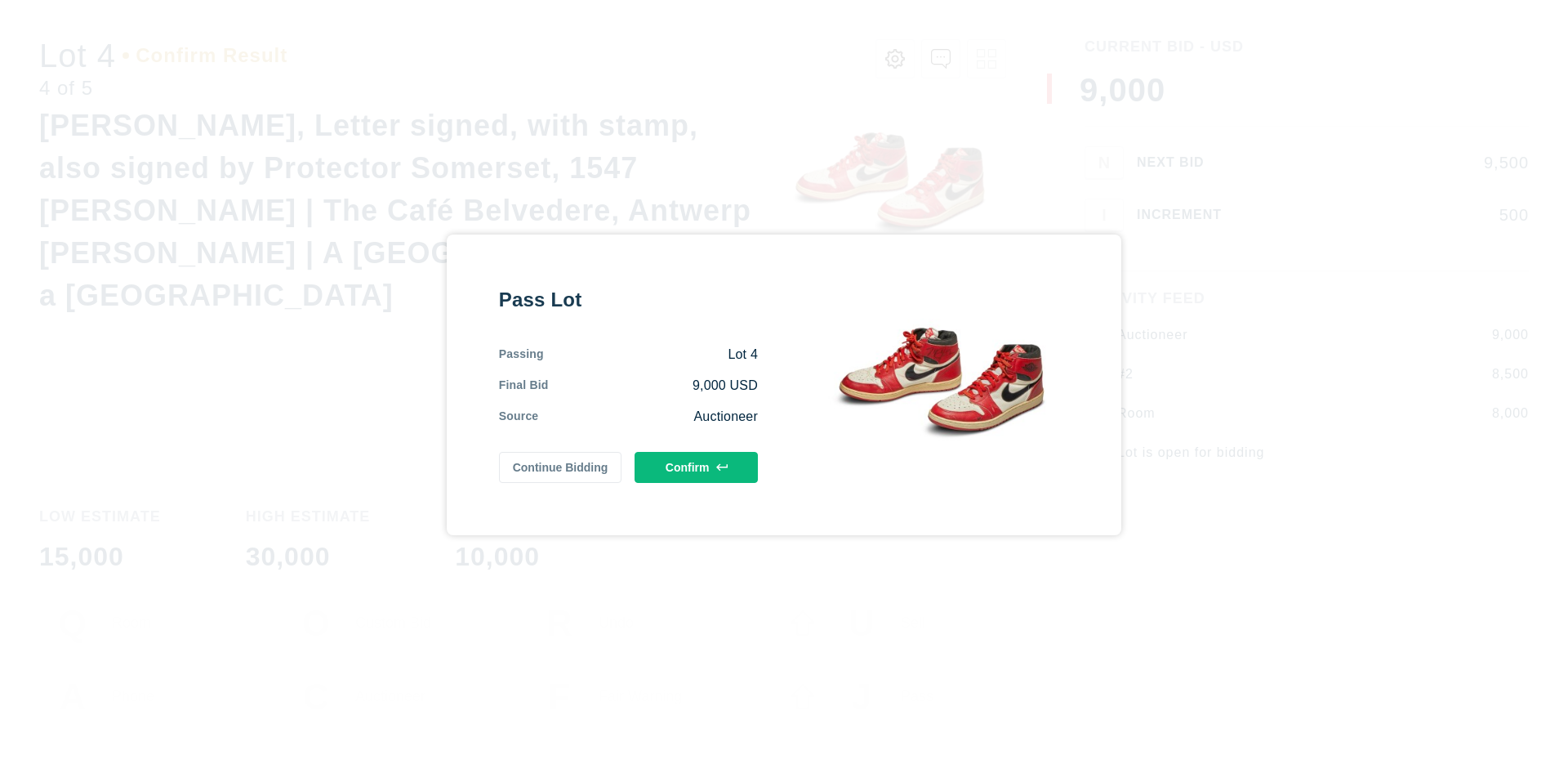
click at [697, 466] on button "Confirm" at bounding box center [695, 467] width 123 height 31
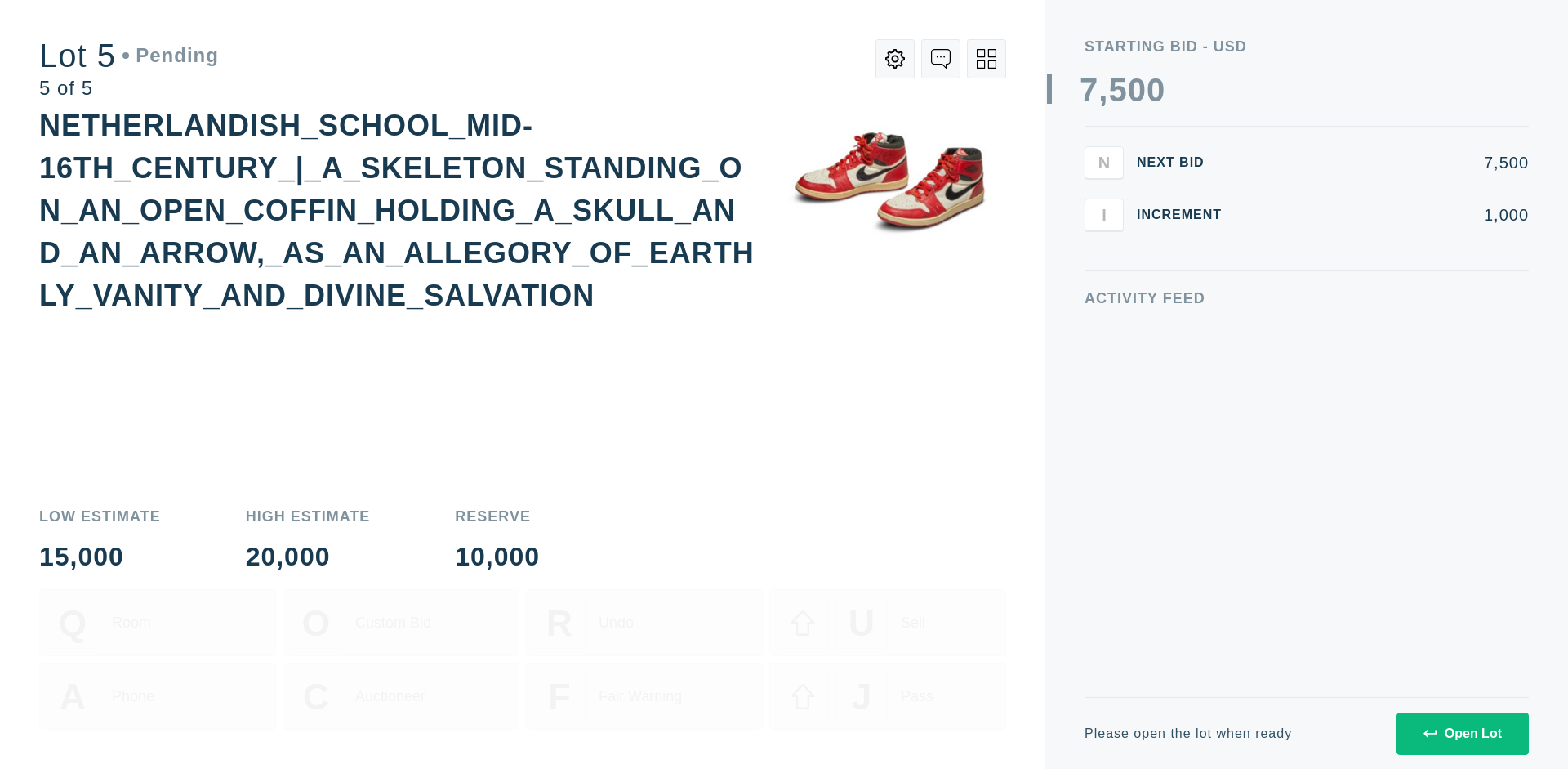
click at [1462, 733] on div "Open Lot" at bounding box center [1462, 734] width 79 height 15
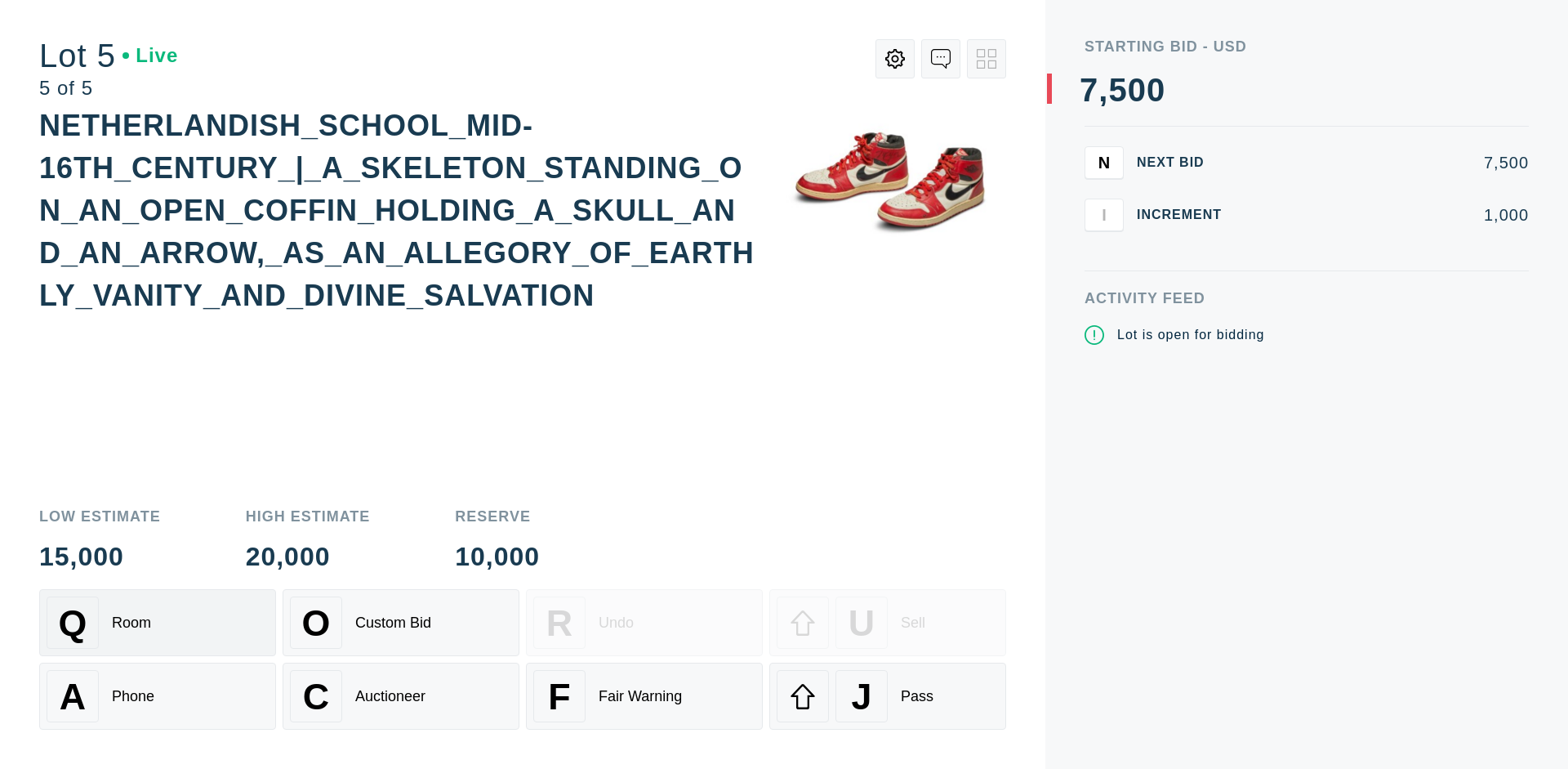
click at [157, 623] on div "Q Room" at bounding box center [157, 622] width 222 height 52
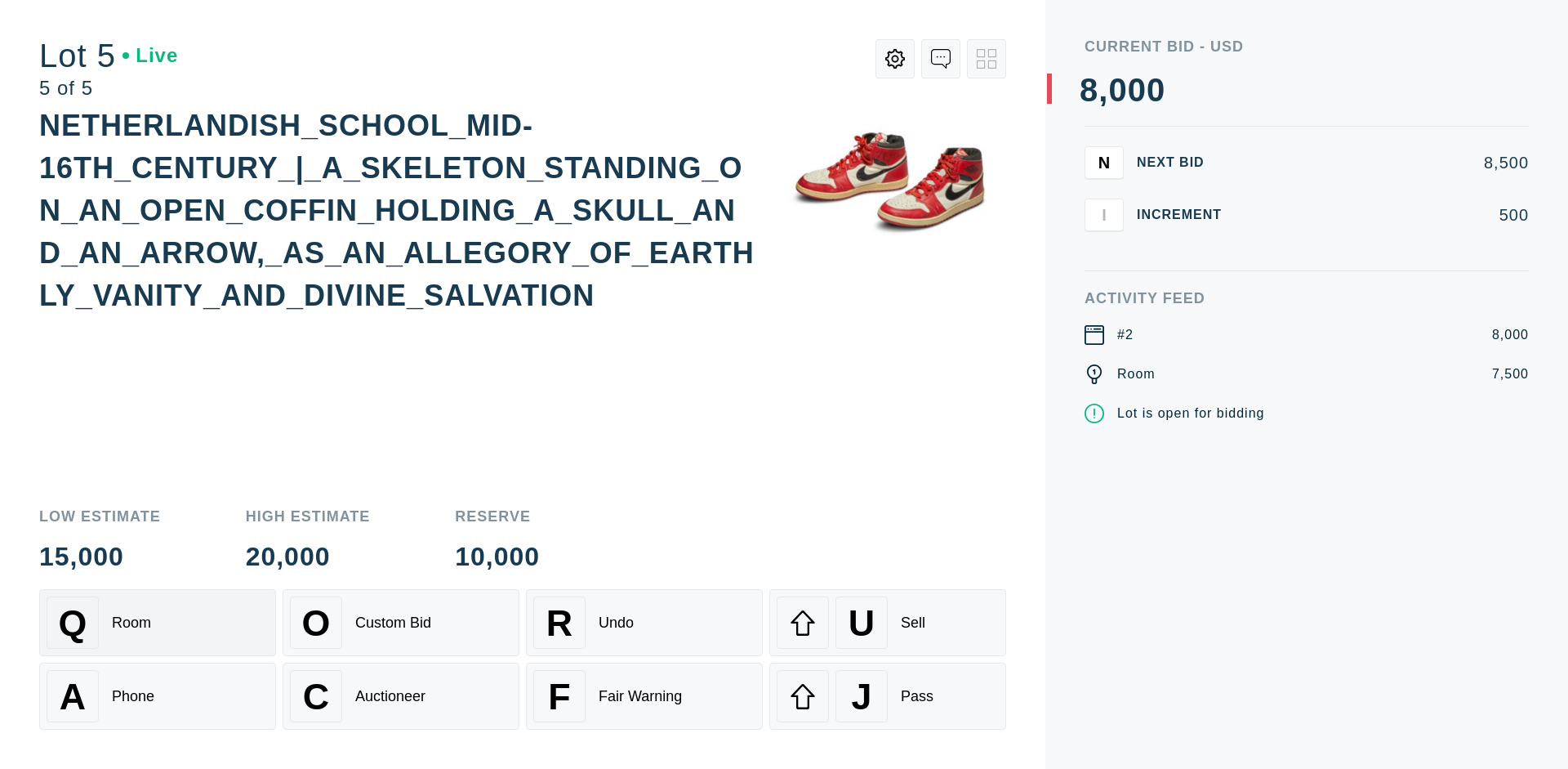
click at [157, 623] on div "Q Room" at bounding box center [157, 622] width 222 height 52
click at [888, 623] on div "U Sell" at bounding box center [887, 622] width 222 height 52
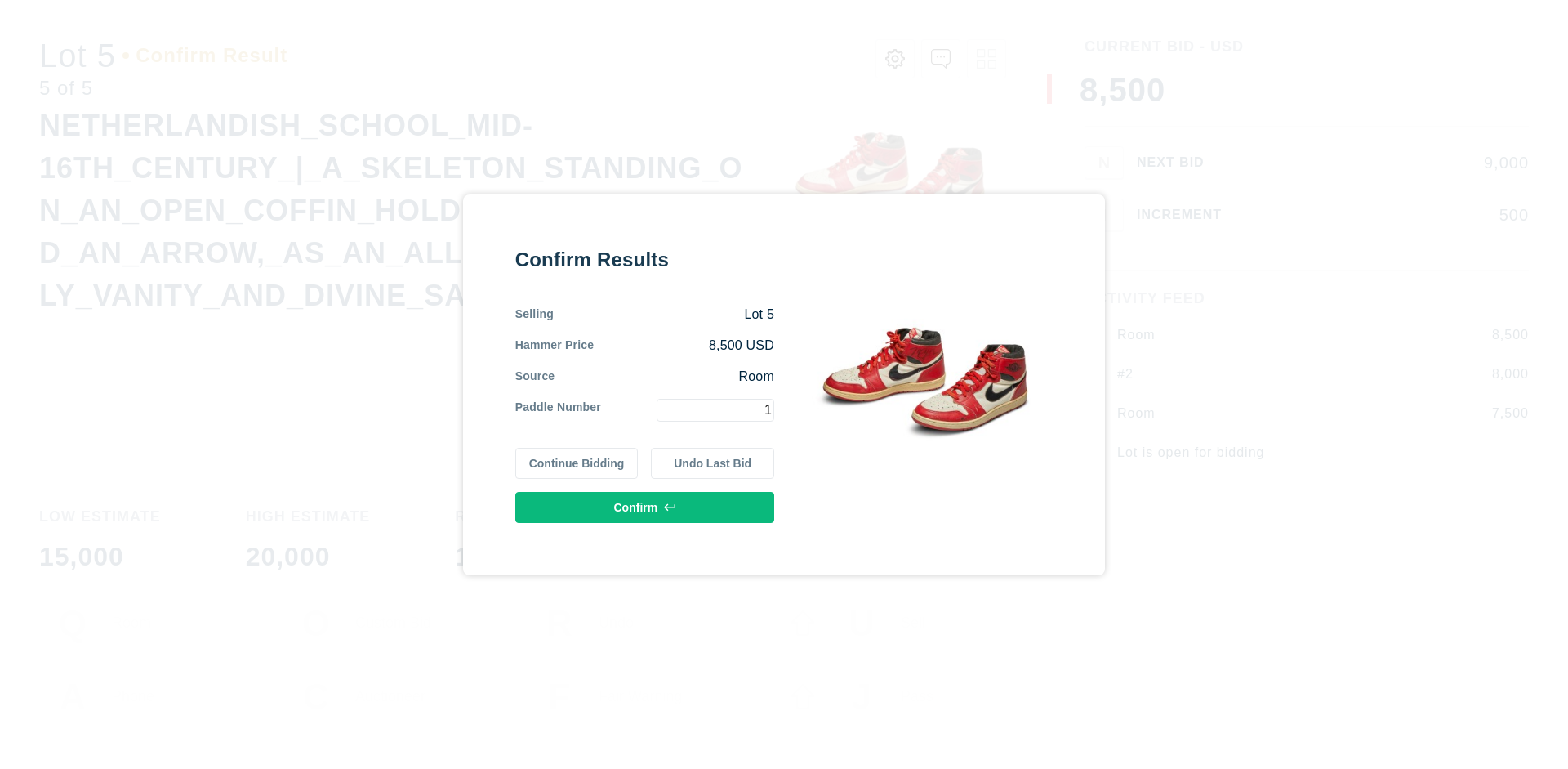
type input "1"
click at [645, 506] on button "Confirm" at bounding box center [645, 507] width 259 height 31
